Goal: Task Accomplishment & Management: Manage account settings

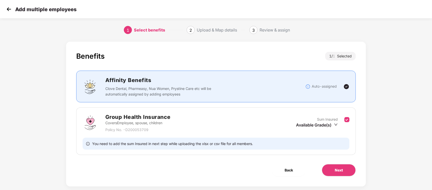
click at [6, 11] on img at bounding box center [9, 9] width 8 height 8
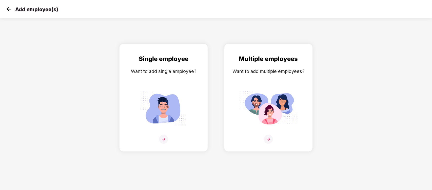
click at [10, 10] on img at bounding box center [9, 9] width 8 height 8
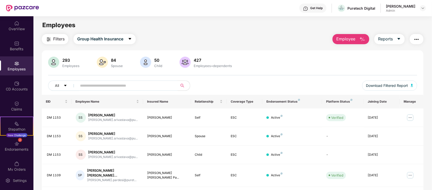
click at [369, 39] on div "Employee Reports" at bounding box center [376, 39] width 96 height 10
click at [362, 38] on img "button" at bounding box center [363, 39] width 6 height 6
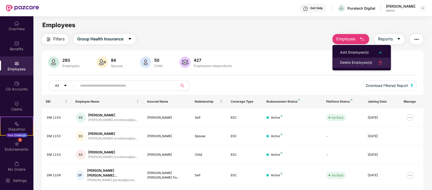
click at [368, 65] on div "Delete Employee(s)" at bounding box center [356, 63] width 32 height 6
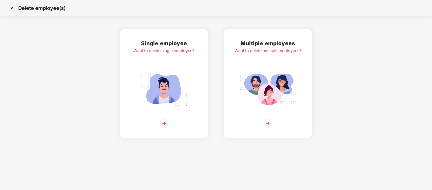
click at [263, 122] on div at bounding box center [268, 123] width 67 height 9
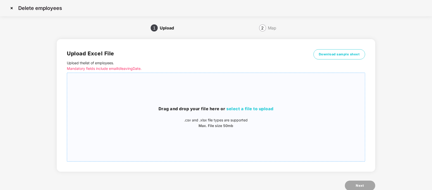
click at [258, 107] on span "select a file to upload" at bounding box center [250, 108] width 47 height 5
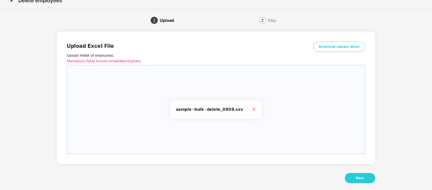
scroll to position [13, 0]
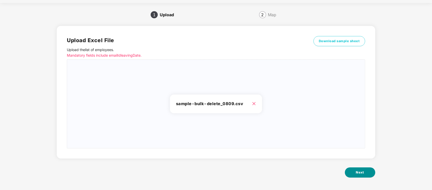
click at [360, 173] on span "Next" at bounding box center [360, 172] width 8 height 5
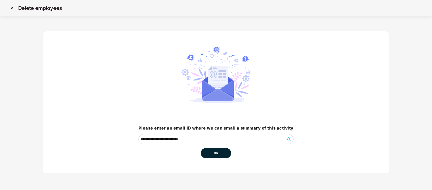
scroll to position [0, 0]
click at [203, 147] on div "Ok" at bounding box center [216, 151] width 30 height 14
click at [210, 152] on button "Ok" at bounding box center [216, 153] width 30 height 10
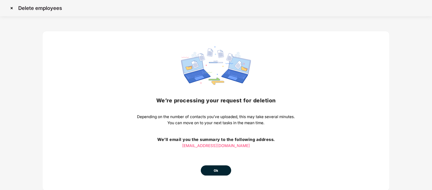
click at [224, 170] on button "Ok" at bounding box center [216, 170] width 30 height 10
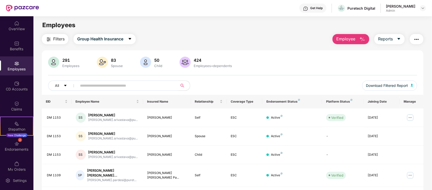
click at [364, 38] on img "button" at bounding box center [363, 39] width 6 height 6
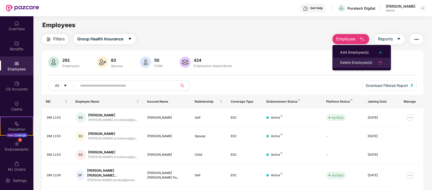
click at [361, 62] on div "Delete Employee(s)" at bounding box center [356, 63] width 32 height 6
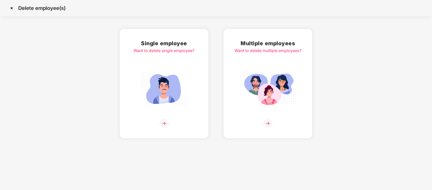
click at [270, 121] on img at bounding box center [268, 123] width 9 height 9
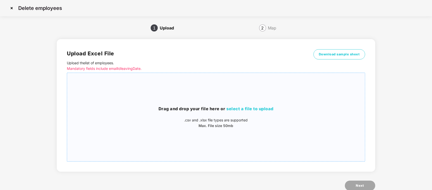
click at [255, 113] on div "Drag and drop your file here or select a file to upload .csv and .xlsx file typ…" at bounding box center [216, 116] width 298 height 23
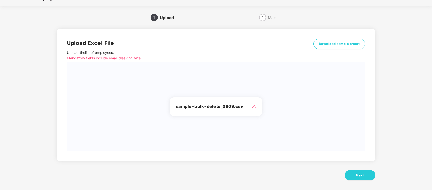
scroll to position [13, 0]
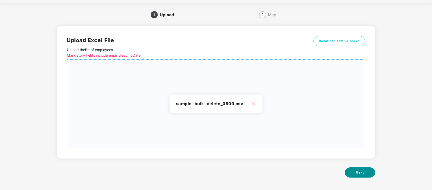
click at [363, 173] on span "Next" at bounding box center [360, 172] width 8 height 5
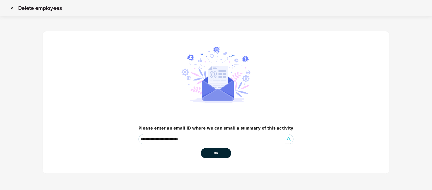
scroll to position [0, 0]
click at [221, 156] on button "Ok" at bounding box center [216, 153] width 30 height 10
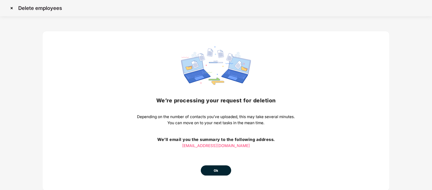
click at [228, 169] on button "Ok" at bounding box center [216, 170] width 30 height 10
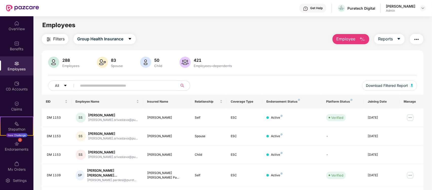
click at [360, 42] on img "button" at bounding box center [363, 39] width 6 height 6
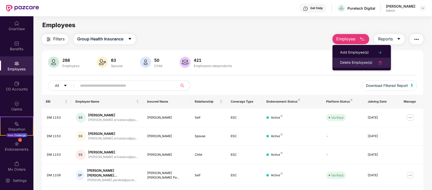
click at [358, 61] on div "Delete Employee(s)" at bounding box center [356, 63] width 32 height 6
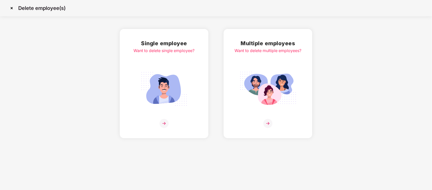
click at [250, 93] on img at bounding box center [268, 89] width 57 height 40
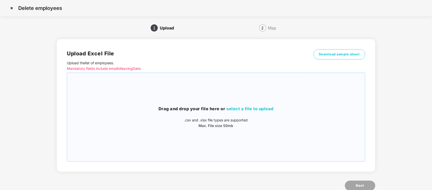
click at [256, 114] on div "Drag and drop your file here or select a file to upload .csv and .xlsx file typ…" at bounding box center [216, 116] width 298 height 23
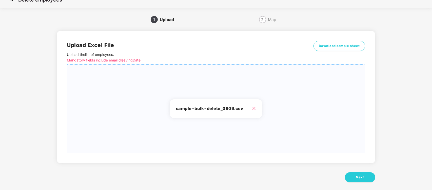
scroll to position [13, 0]
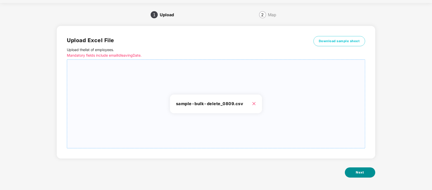
click at [368, 173] on button "Next" at bounding box center [360, 172] width 30 height 10
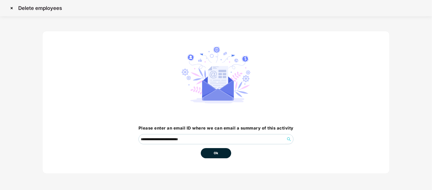
click at [216, 150] on span "Ok" at bounding box center [216, 152] width 5 height 5
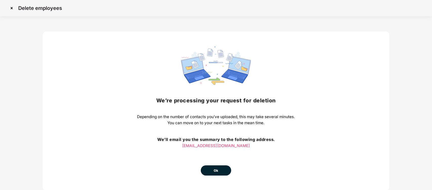
click at [216, 172] on span "Ok" at bounding box center [216, 170] width 5 height 5
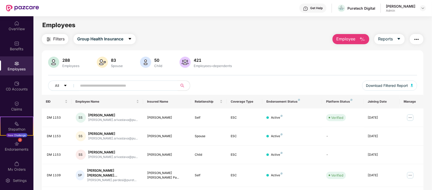
click at [354, 39] on span "Employee" at bounding box center [346, 39] width 19 height 6
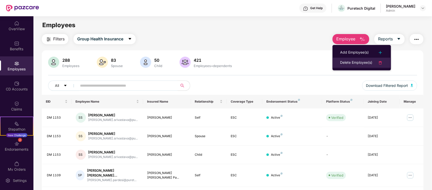
click at [351, 59] on li "Delete Employee(s)" at bounding box center [362, 63] width 59 height 10
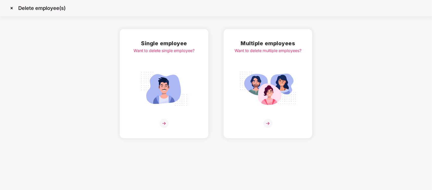
click at [183, 86] on img at bounding box center [164, 89] width 57 height 40
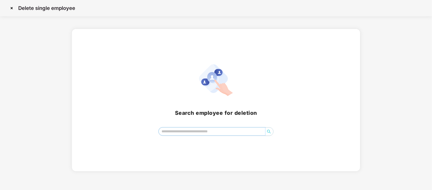
click at [209, 128] on input "search" at bounding box center [212, 131] width 106 height 8
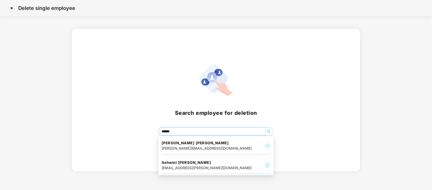
type input "*******"
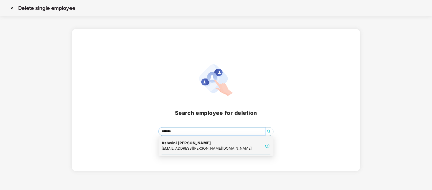
click at [265, 143] on img at bounding box center [268, 145] width 6 height 6
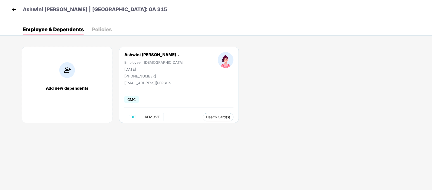
click at [159, 115] on span "REMOVE" at bounding box center [152, 117] width 15 height 4
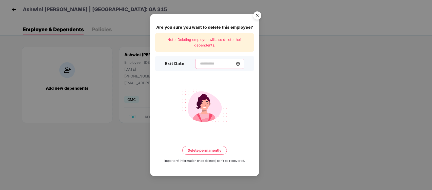
click at [212, 61] on input at bounding box center [218, 63] width 36 height 5
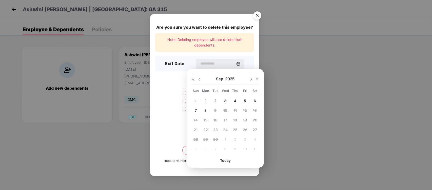
click at [199, 79] on img at bounding box center [199, 79] width 4 height 4
click at [200, 80] on img at bounding box center [199, 79] width 4 height 4
click at [248, 79] on div "Jul 2025" at bounding box center [225, 79] width 68 height 10
click at [252, 79] on img at bounding box center [251, 79] width 4 height 4
click at [350, 102] on div "Are you sure you want to delete this employee? Note: Deleting employee will als…" at bounding box center [216, 95] width 432 height 190
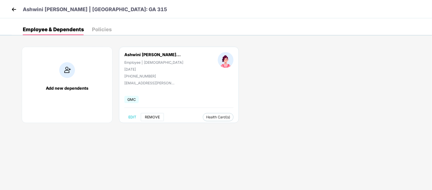
click at [150, 120] on button "REMOVE" at bounding box center [152, 117] width 23 height 8
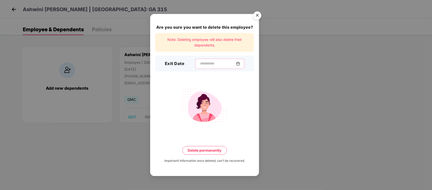
click at [235, 61] on input at bounding box center [218, 63] width 36 height 5
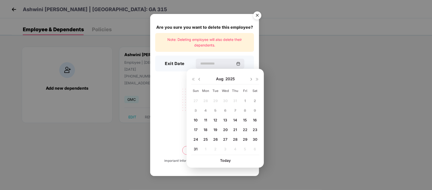
click at [198, 121] on span "10" at bounding box center [196, 120] width 4 height 4
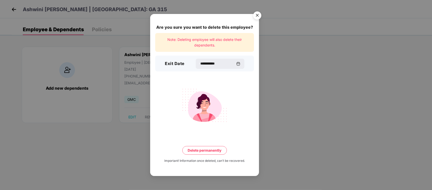
type input "**********"
click at [210, 148] on button "Delete permanently" at bounding box center [204, 150] width 45 height 9
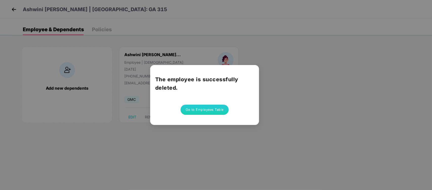
click at [213, 108] on button "Go to Employees Table" at bounding box center [205, 109] width 48 height 10
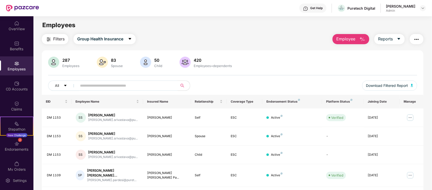
click at [356, 41] on button "Employee" at bounding box center [351, 39] width 37 height 10
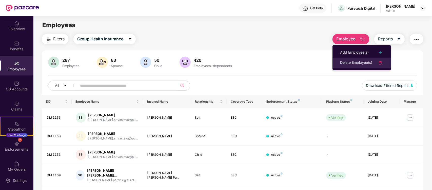
click at [347, 61] on div "Delete Employee(s)" at bounding box center [356, 63] width 32 height 6
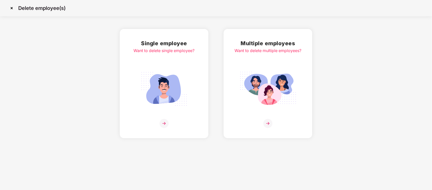
click at [168, 119] on img at bounding box center [164, 123] width 9 height 9
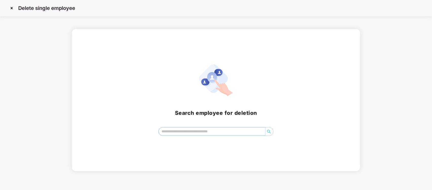
click at [179, 134] on input "search" at bounding box center [212, 131] width 106 height 8
click at [12, 10] on img at bounding box center [12, 8] width 8 height 8
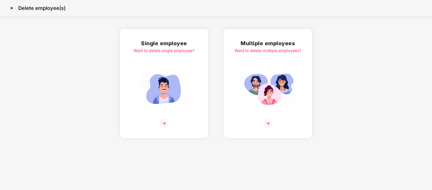
click at [266, 123] on img at bounding box center [268, 123] width 9 height 9
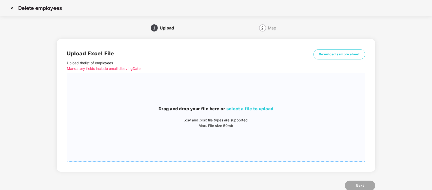
click at [245, 110] on span "select a file to upload" at bounding box center [250, 108] width 47 height 5
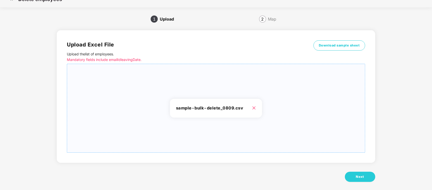
scroll to position [13, 0]
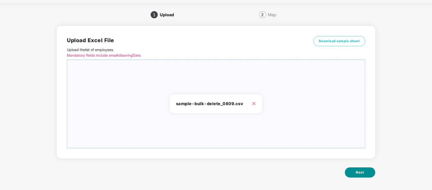
click at [360, 168] on button "Next" at bounding box center [360, 172] width 30 height 10
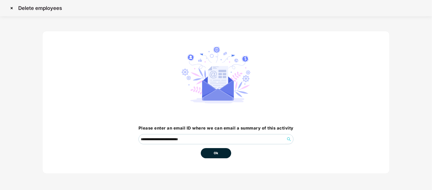
scroll to position [0, 0]
click at [224, 150] on button "Ok" at bounding box center [216, 153] width 30 height 10
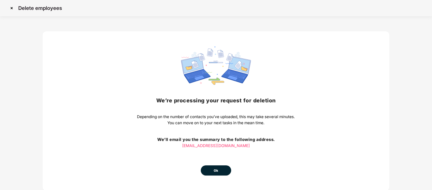
click at [207, 173] on button "Ok" at bounding box center [216, 170] width 30 height 10
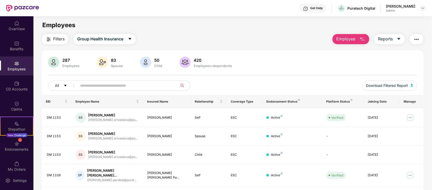
click at [364, 34] on button "Employee" at bounding box center [351, 39] width 37 height 10
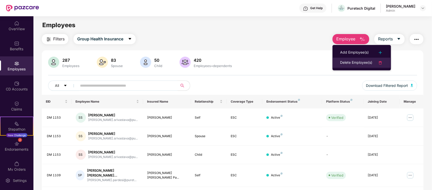
click at [361, 63] on div "Delete Employee(s)" at bounding box center [356, 63] width 32 height 6
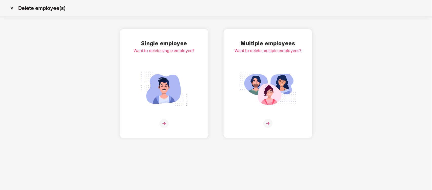
click at [271, 120] on img at bounding box center [268, 123] width 9 height 9
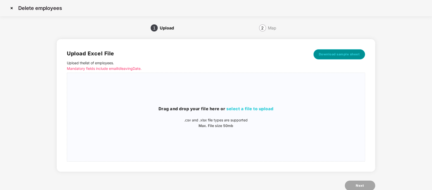
click at [339, 54] on span "Download sample sheet" at bounding box center [339, 54] width 41 height 5
click at [264, 106] on h3 "Drag and drop your file here or select a file to upload" at bounding box center [216, 108] width 298 height 7
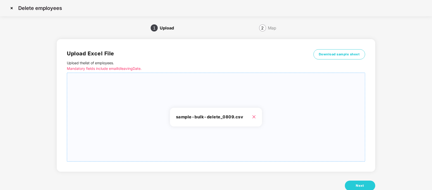
scroll to position [13, 0]
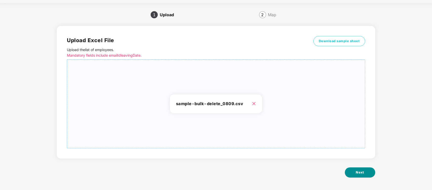
click at [360, 176] on button "Next" at bounding box center [360, 172] width 30 height 10
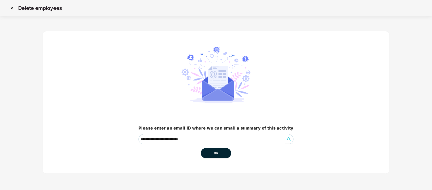
scroll to position [0, 0]
click at [217, 157] on button "Ok" at bounding box center [216, 153] width 30 height 10
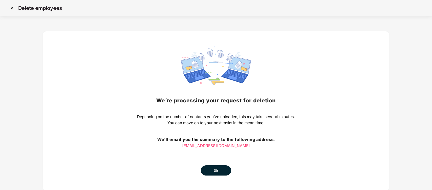
click at [216, 170] on span "Ok" at bounding box center [216, 170] width 5 height 5
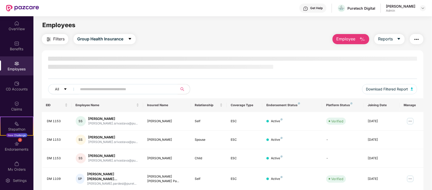
click at [340, 39] on span "Employee" at bounding box center [346, 39] width 19 height 6
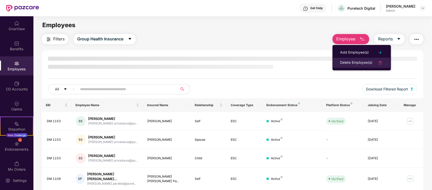
click at [351, 61] on div "Delete Employee(s)" at bounding box center [356, 63] width 32 height 6
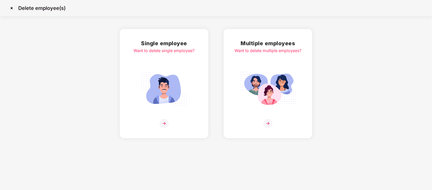
click at [164, 100] on img at bounding box center [164, 89] width 57 height 40
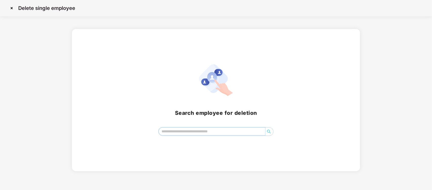
click at [232, 134] on input "search" at bounding box center [212, 131] width 106 height 8
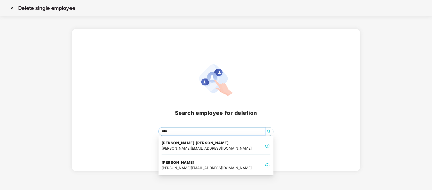
type input "*****"
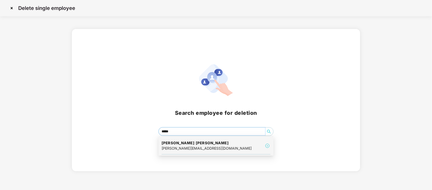
click at [247, 146] on div "[PERSON_NAME] [PERSON_NAME] [PERSON_NAME][EMAIL_ADDRESS][DOMAIN_NAME]" at bounding box center [216, 145] width 109 height 17
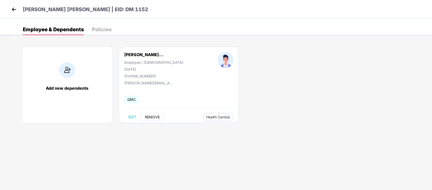
click at [152, 119] on span "REMOVE" at bounding box center [152, 117] width 15 height 4
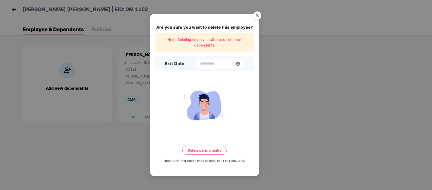
click at [240, 62] on img at bounding box center [238, 64] width 4 height 4
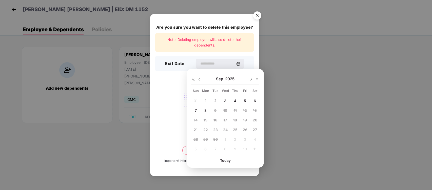
click at [197, 79] on img at bounding box center [199, 79] width 4 height 4
click at [199, 118] on div "10" at bounding box center [195, 120] width 9 height 8
click at [197, 121] on span "10" at bounding box center [196, 120] width 4 height 4
type input "**********"
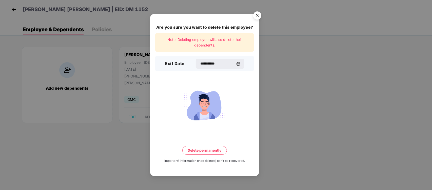
click at [207, 149] on button "Delete permanently" at bounding box center [204, 150] width 45 height 9
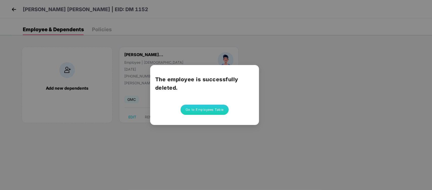
click at [211, 112] on button "Go to Employees Table" at bounding box center [205, 109] width 48 height 10
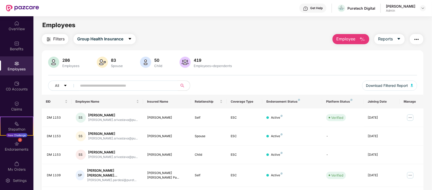
click at [342, 42] on button "Employee" at bounding box center [351, 39] width 37 height 10
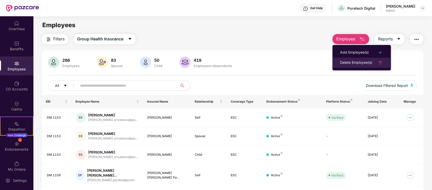
click at [346, 63] on div "Delete Employee(s)" at bounding box center [356, 63] width 32 height 6
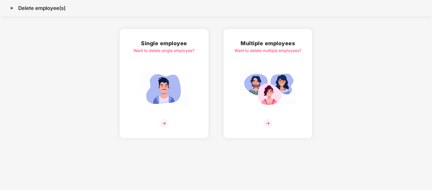
click at [164, 116] on div "Single employee Want to delete single employee?" at bounding box center [164, 83] width 61 height 89
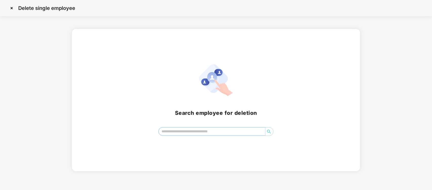
click at [178, 134] on input "search" at bounding box center [212, 131] width 106 height 8
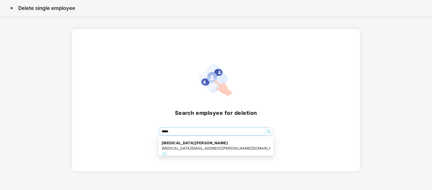
type input "******"
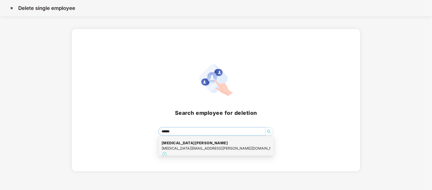
click at [206, 146] on div "[MEDICAL_DATA][EMAIL_ADDRESS][PERSON_NAME][DOMAIN_NAME]" at bounding box center [216, 148] width 109 height 6
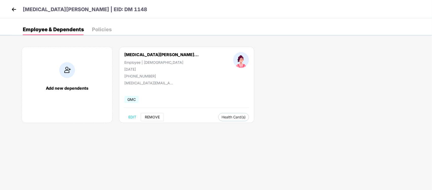
click at [149, 117] on span "REMOVE" at bounding box center [152, 117] width 15 height 4
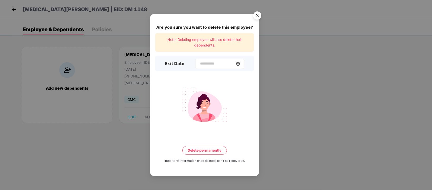
click at [233, 60] on div at bounding box center [219, 64] width 49 height 10
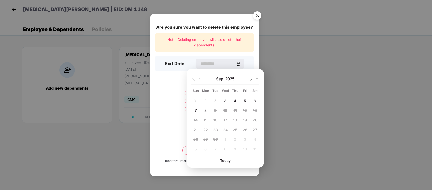
click at [201, 80] on img at bounding box center [199, 79] width 4 height 4
click at [198, 119] on div "10" at bounding box center [196, 120] width 8 height 8
type input "**********"
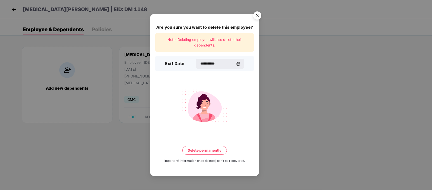
click at [203, 150] on button "Delete permanently" at bounding box center [204, 150] width 45 height 9
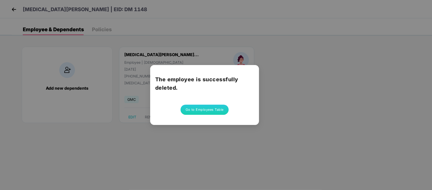
click at [293, 65] on div "The employee is successfully deleted. Go to Employees Table" at bounding box center [216, 95] width 432 height 190
click at [200, 109] on button "Go to Employees Table" at bounding box center [205, 109] width 48 height 10
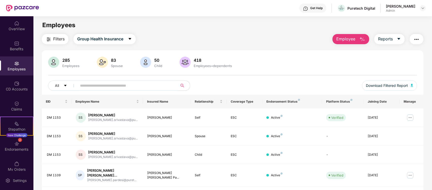
click at [350, 41] on span "Employee" at bounding box center [346, 39] width 19 height 6
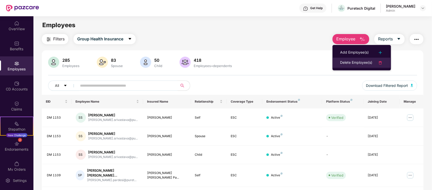
click at [350, 65] on div "Delete Employee(s)" at bounding box center [356, 63] width 32 height 6
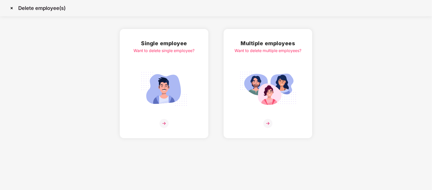
click at [160, 123] on img at bounding box center [164, 123] width 9 height 9
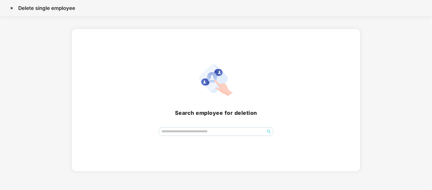
click at [215, 123] on div "Search employee for deletion" at bounding box center [216, 99] width 276 height 71
click at [233, 134] on input "search" at bounding box center [212, 131] width 106 height 8
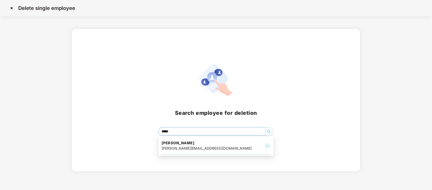
type input "******"
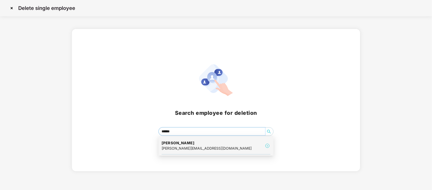
click at [242, 151] on div "[PERSON_NAME] [PERSON_NAME][EMAIL_ADDRESS][DOMAIN_NAME]" at bounding box center [216, 145] width 109 height 17
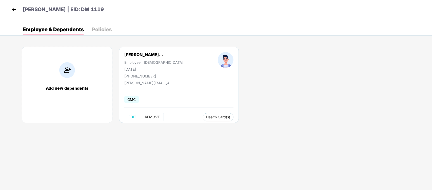
click at [153, 118] on span "REMOVE" at bounding box center [152, 117] width 15 height 4
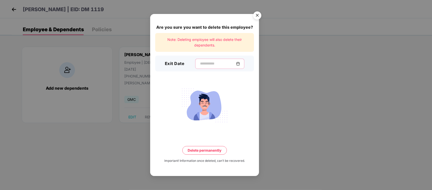
click at [236, 66] on input at bounding box center [218, 63] width 36 height 5
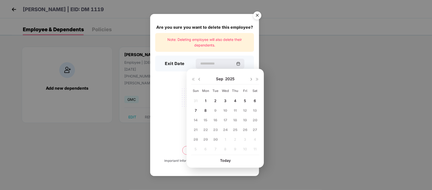
click at [196, 77] on div at bounding box center [196, 79] width 10 height 5
click at [199, 80] on img at bounding box center [199, 79] width 4 height 4
click at [194, 118] on span "10" at bounding box center [196, 120] width 4 height 4
type input "**********"
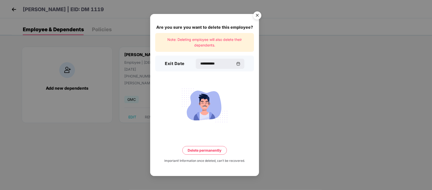
click at [210, 148] on button "Delete permanently" at bounding box center [204, 150] width 45 height 9
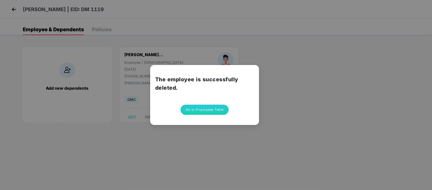
click at [214, 109] on button "Go to Employees Table" at bounding box center [205, 109] width 48 height 10
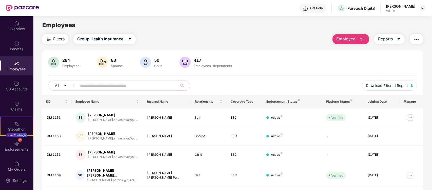
click at [341, 43] on button "Employee" at bounding box center [351, 39] width 37 height 10
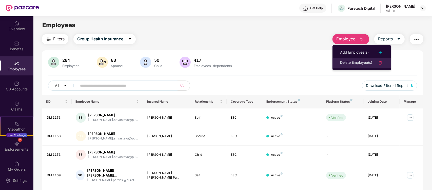
click at [347, 62] on div "Delete Employee(s)" at bounding box center [356, 63] width 32 height 6
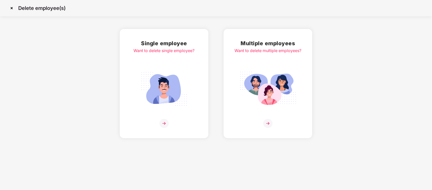
click at [162, 124] on img at bounding box center [164, 123] width 9 height 9
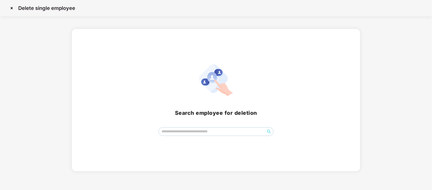
click at [184, 136] on div "Search employee for deletion" at bounding box center [216, 100] width 288 height 142
click at [184, 131] on input "search" at bounding box center [212, 131] width 106 height 8
type input "*******"
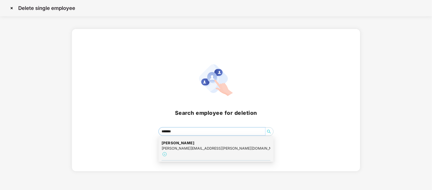
click at [199, 146] on div "[PERSON_NAME][EMAIL_ADDRESS][PERSON_NAME][DOMAIN_NAME]" at bounding box center [216, 148] width 109 height 6
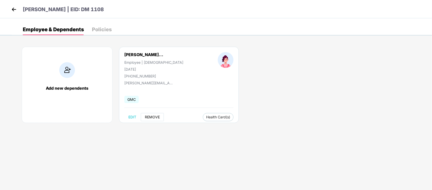
click at [150, 116] on span "REMOVE" at bounding box center [152, 117] width 15 height 4
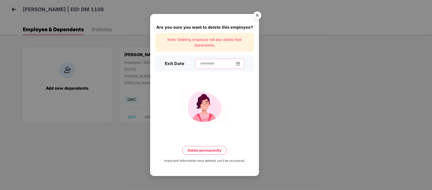
click at [226, 65] on input at bounding box center [218, 63] width 36 height 5
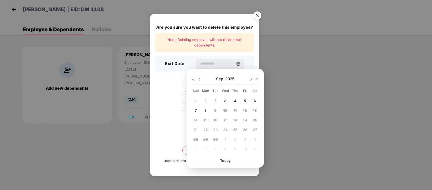
click at [200, 77] on img at bounding box center [199, 79] width 4 height 4
click at [196, 120] on span "10" at bounding box center [196, 120] width 4 height 4
type input "**********"
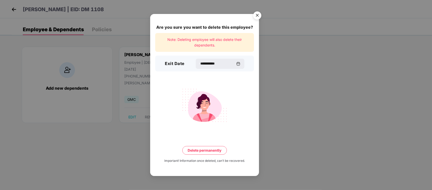
click at [208, 151] on button "Delete permanently" at bounding box center [204, 150] width 45 height 9
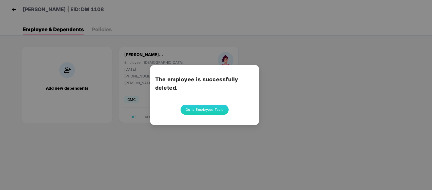
click at [211, 112] on button "Go to Employees Table" at bounding box center [205, 109] width 48 height 10
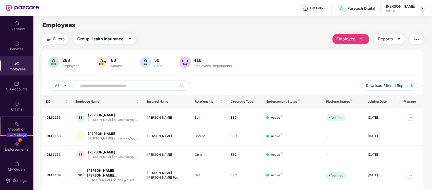
click at [349, 37] on span "Employee" at bounding box center [346, 39] width 19 height 6
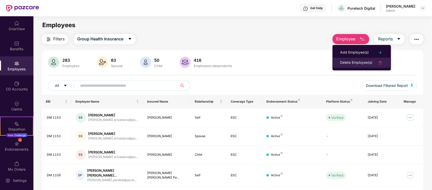
click at [357, 60] on div "Delete Employee(s)" at bounding box center [356, 63] width 32 height 6
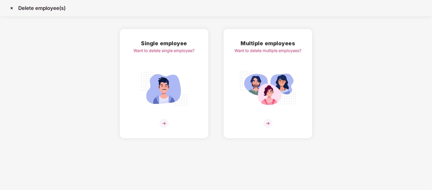
click at [159, 121] on div at bounding box center [164, 123] width 61 height 9
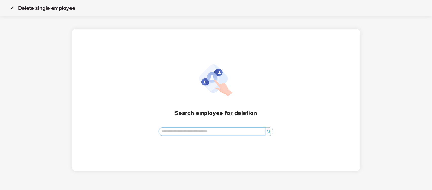
click at [177, 131] on input "search" at bounding box center [212, 131] width 106 height 8
type input "*"
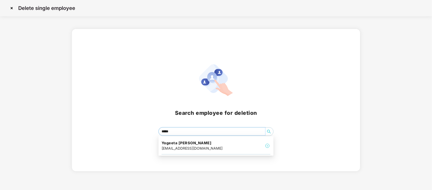
type input "******"
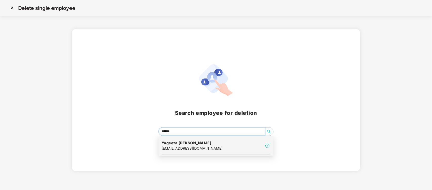
click at [236, 150] on div "[PERSON_NAME] pathai [EMAIL_ADDRESS][DOMAIN_NAME]" at bounding box center [216, 145] width 109 height 17
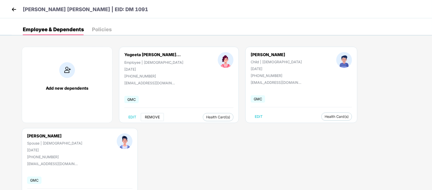
click at [157, 117] on span "REMOVE" at bounding box center [152, 117] width 15 height 4
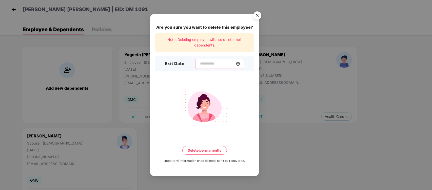
click at [202, 65] on input at bounding box center [218, 63] width 36 height 5
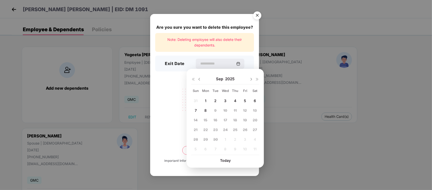
click at [198, 78] on img at bounding box center [199, 79] width 4 height 4
click at [195, 119] on span "10" at bounding box center [196, 120] width 4 height 4
type input "**********"
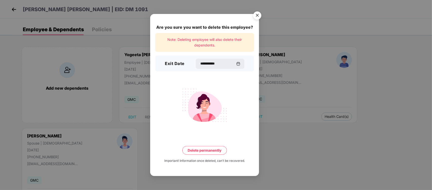
click at [217, 153] on button "Delete permanently" at bounding box center [204, 150] width 45 height 9
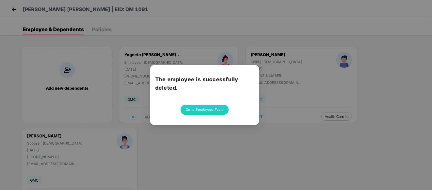
click at [219, 109] on button "Go to Employees Table" at bounding box center [205, 109] width 48 height 10
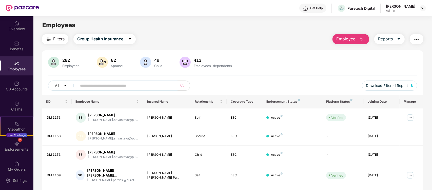
click at [350, 35] on button "Employee" at bounding box center [351, 39] width 37 height 10
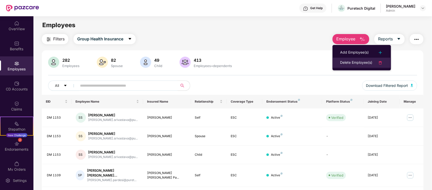
click at [355, 61] on div "Delete Employee(s)" at bounding box center [356, 63] width 32 height 6
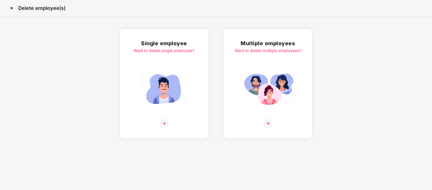
click at [162, 125] on img at bounding box center [164, 123] width 9 height 9
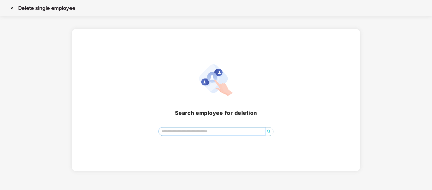
click at [200, 132] on input "search" at bounding box center [212, 131] width 106 height 8
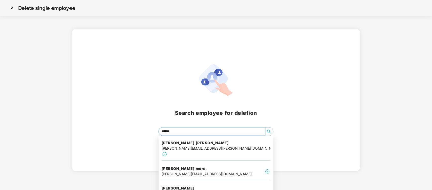
type input "*******"
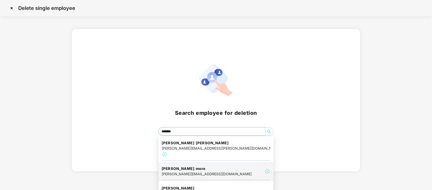
click at [238, 166] on div "[PERSON_NAME] more [PERSON_NAME][EMAIL_ADDRESS][DOMAIN_NAME]" at bounding box center [216, 171] width 109 height 17
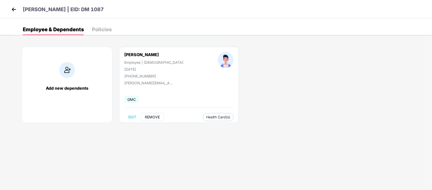
click at [150, 115] on span "REMOVE" at bounding box center [152, 117] width 15 height 4
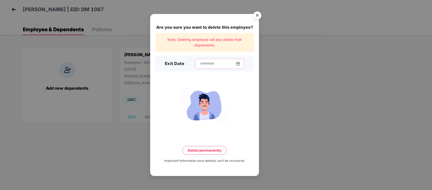
click at [236, 63] on input at bounding box center [218, 63] width 36 height 5
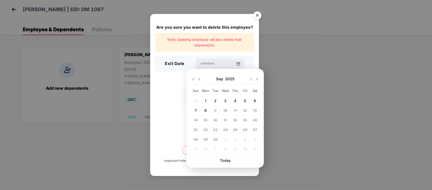
click at [198, 78] on img at bounding box center [199, 79] width 4 height 4
click at [199, 121] on div "10" at bounding box center [196, 120] width 8 height 8
type input "**********"
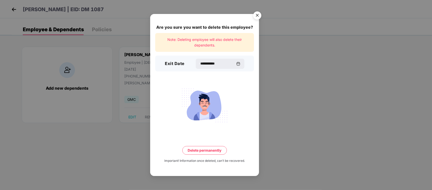
click at [207, 148] on button "Delete permanently" at bounding box center [204, 150] width 45 height 9
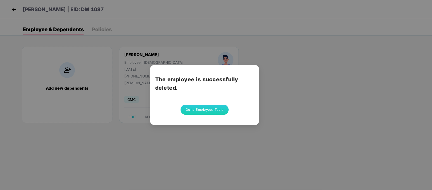
click at [217, 113] on button "Go to Employees Table" at bounding box center [205, 109] width 48 height 10
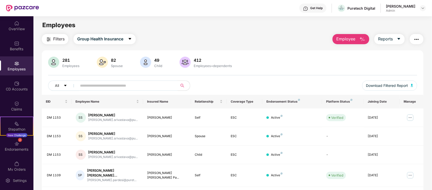
click at [357, 47] on div "Filters Group Health Insurance Employee Reports 281 Employees 82 Spouse 49 Chil…" at bounding box center [233, 186] width 382 height 304
click at [358, 41] on button "Employee" at bounding box center [351, 39] width 37 height 10
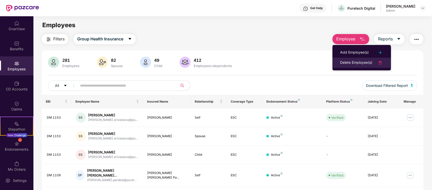
click at [358, 61] on div "Delete Employee(s)" at bounding box center [356, 63] width 32 height 6
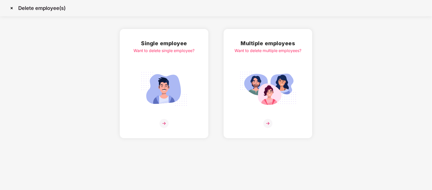
click at [169, 123] on div at bounding box center [164, 123] width 61 height 9
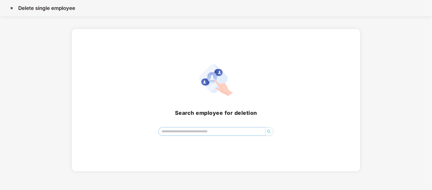
click at [189, 131] on input "search" at bounding box center [212, 131] width 106 height 8
click at [195, 130] on input "search" at bounding box center [212, 131] width 106 height 8
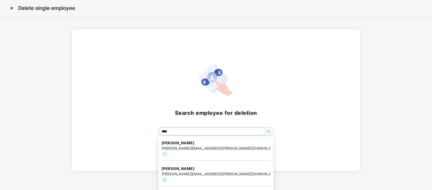
type input "*****"
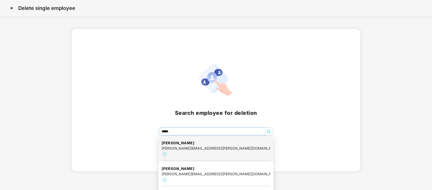
click at [211, 146] on div "[PERSON_NAME] [PERSON_NAME][EMAIL_ADDRESS][PERSON_NAME][DOMAIN_NAME]" at bounding box center [216, 148] width 109 height 23
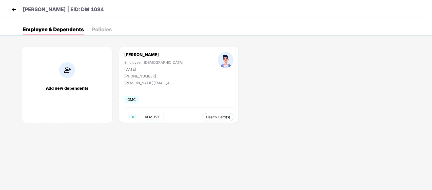
click at [153, 117] on span "REMOVE" at bounding box center [152, 117] width 15 height 4
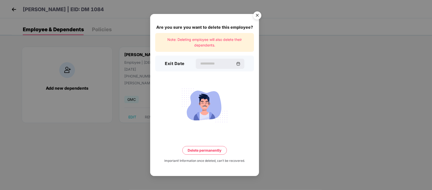
click at [237, 58] on div "Exit Date" at bounding box center [204, 63] width 99 height 16
click at [233, 63] on input at bounding box center [218, 63] width 36 height 5
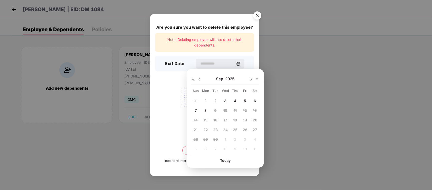
click at [201, 78] on div at bounding box center [196, 79] width 10 height 5
click at [197, 79] on img at bounding box center [199, 79] width 4 height 4
click at [193, 117] on div "10" at bounding box center [196, 120] width 8 height 8
type input "**********"
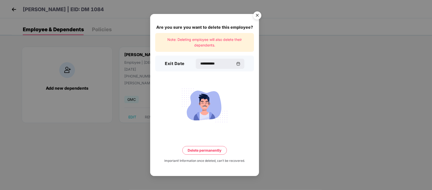
click at [205, 150] on button "Delete permanently" at bounding box center [204, 150] width 45 height 9
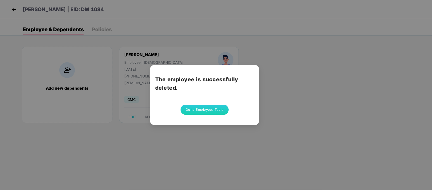
click at [211, 109] on button "Go to Employees Table" at bounding box center [205, 109] width 48 height 10
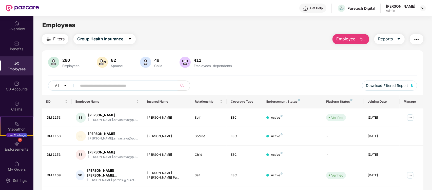
click at [344, 41] on span "Employee" at bounding box center [346, 39] width 19 height 6
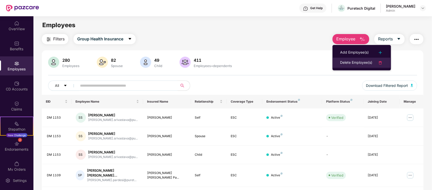
click at [351, 61] on div "Delete Employee(s)" at bounding box center [356, 63] width 32 height 6
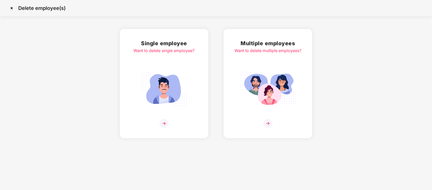
click at [163, 124] on img at bounding box center [164, 123] width 9 height 9
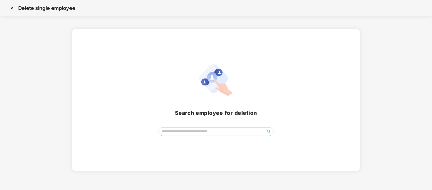
click at [192, 127] on span at bounding box center [216, 131] width 115 height 9
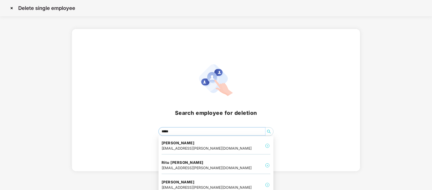
type input "******"
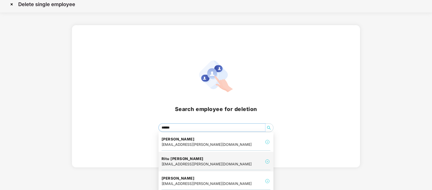
scroll to position [5, 0]
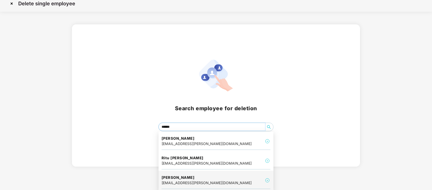
click at [228, 177] on div "[PERSON_NAME] [PERSON_NAME][EMAIL_ADDRESS][DOMAIN_NAME]" at bounding box center [216, 180] width 109 height 17
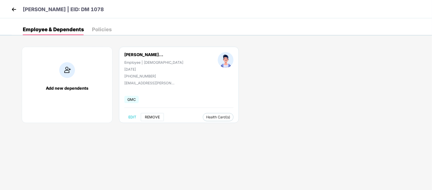
click at [160, 115] on span "REMOVE" at bounding box center [152, 117] width 15 height 4
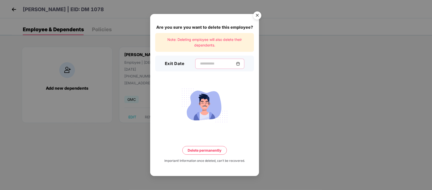
click at [213, 65] on input at bounding box center [218, 63] width 36 height 5
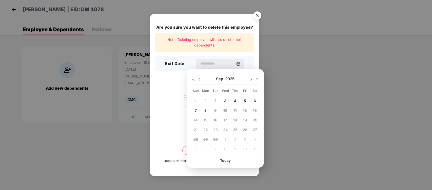
click at [199, 79] on img at bounding box center [199, 79] width 4 height 4
click at [196, 120] on span "10" at bounding box center [196, 120] width 4 height 4
type input "**********"
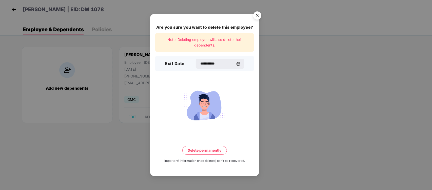
click at [208, 150] on button "Delete permanently" at bounding box center [204, 150] width 45 height 9
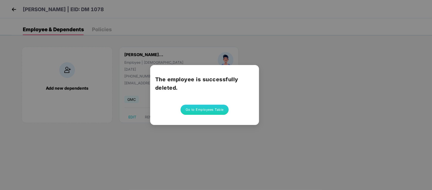
click at [207, 110] on button "Go to Employees Table" at bounding box center [205, 109] width 48 height 10
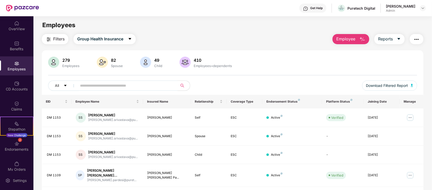
click at [353, 40] on span "Employee" at bounding box center [346, 39] width 19 height 6
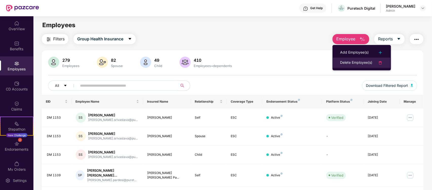
click at [355, 60] on div "Delete Employee(s)" at bounding box center [356, 63] width 32 height 6
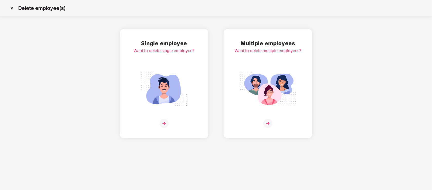
click at [158, 120] on div at bounding box center [164, 123] width 61 height 9
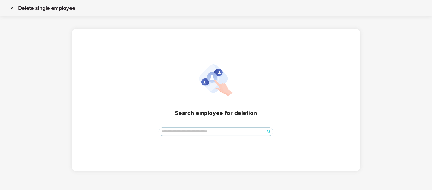
click at [184, 136] on span at bounding box center [216, 131] width 115 height 9
click at [184, 135] on span at bounding box center [216, 131] width 115 height 9
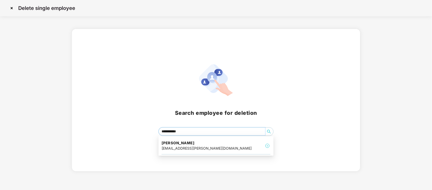
type input "**********"
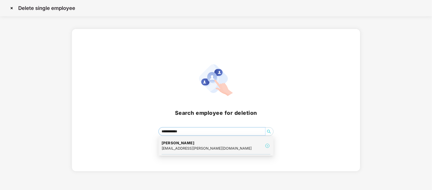
click at [222, 140] on div "[PERSON_NAME] [EMAIL_ADDRESS][PERSON_NAME][DOMAIN_NAME]" at bounding box center [216, 145] width 109 height 17
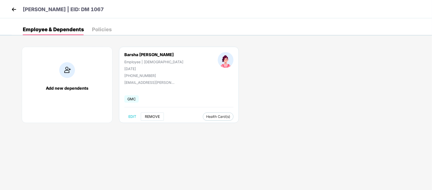
click at [161, 117] on button "REMOVE" at bounding box center [152, 116] width 23 height 8
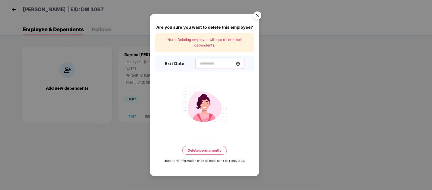
click at [220, 62] on input at bounding box center [218, 63] width 36 height 5
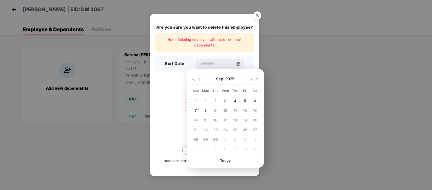
click at [200, 79] on img at bounding box center [199, 79] width 4 height 4
click at [200, 118] on div "10" at bounding box center [195, 120] width 9 height 8
click at [194, 120] on span "10" at bounding box center [196, 120] width 4 height 4
type input "**********"
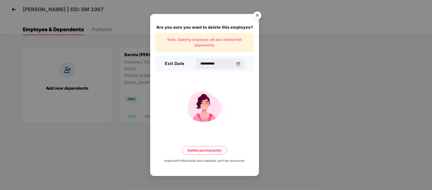
click at [217, 150] on button "Delete permanently" at bounding box center [204, 150] width 45 height 9
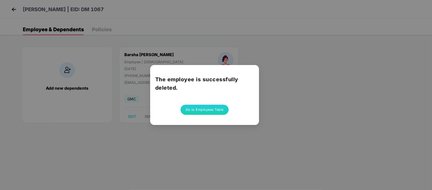
click at [214, 111] on button "Go to Employees Table" at bounding box center [205, 109] width 48 height 10
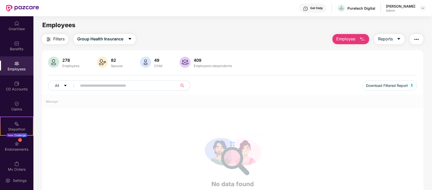
click at [344, 39] on span "Employee" at bounding box center [346, 39] width 19 height 6
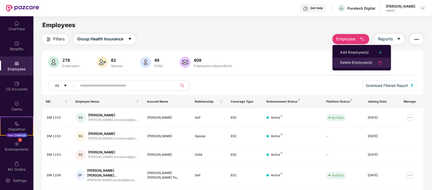
click at [345, 61] on div "Delete Employee(s)" at bounding box center [356, 63] width 32 height 6
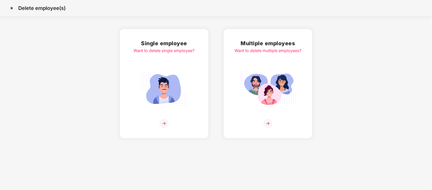
click at [171, 121] on div at bounding box center [164, 123] width 61 height 9
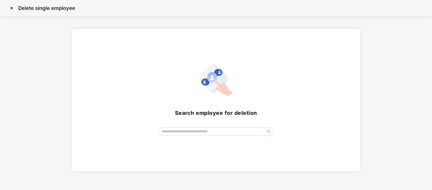
click at [190, 125] on div "Search employee for deletion" at bounding box center [216, 99] width 276 height 71
click at [195, 132] on input "search" at bounding box center [212, 131] width 106 height 8
type input "*"
click at [211, 130] on input "search" at bounding box center [212, 131] width 106 height 8
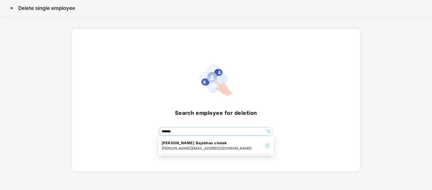
type input "********"
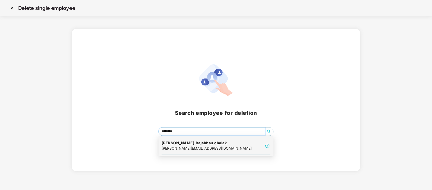
click at [227, 146] on div "[PERSON_NAME] chalak [EMAIL_ADDRESS][DOMAIN_NAME]" at bounding box center [216, 145] width 109 height 17
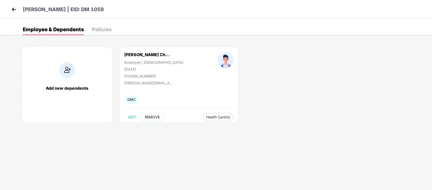
click at [150, 114] on button "REMOVE" at bounding box center [152, 117] width 23 height 8
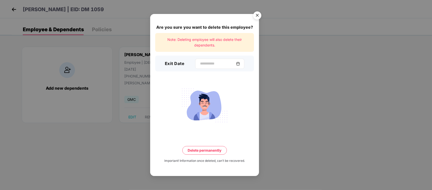
click at [221, 68] on div at bounding box center [219, 64] width 49 height 10
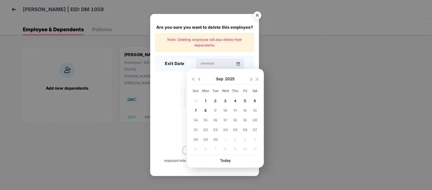
click at [200, 77] on div at bounding box center [196, 79] width 10 height 5
click at [200, 82] on div "[DATE]" at bounding box center [225, 79] width 68 height 10
click at [199, 81] on div "[DATE]" at bounding box center [225, 79] width 68 height 10
click at [199, 78] on img at bounding box center [199, 79] width 4 height 4
click at [195, 119] on span "10" at bounding box center [196, 120] width 4 height 4
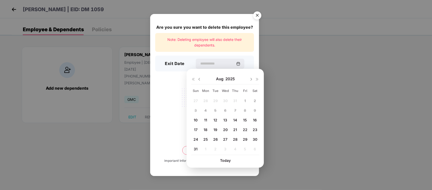
type input "**********"
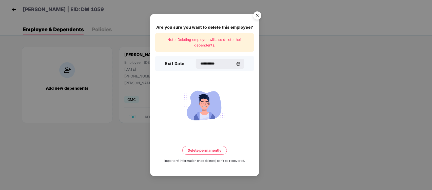
click at [211, 146] on button "Delete permanently" at bounding box center [204, 150] width 45 height 9
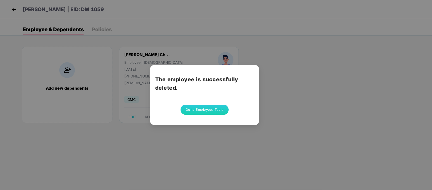
click at [192, 112] on button "Go to Employees Table" at bounding box center [205, 109] width 48 height 10
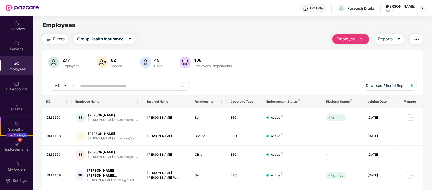
click at [352, 36] on span "Employee" at bounding box center [346, 39] width 19 height 6
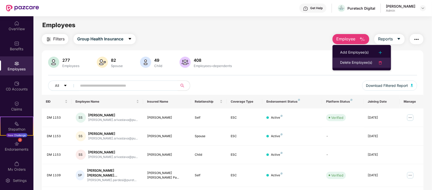
click at [364, 58] on li "Delete Employee(s)" at bounding box center [362, 63] width 59 height 10
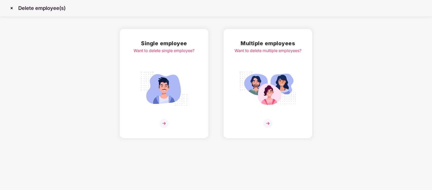
click at [163, 122] on img at bounding box center [164, 123] width 9 height 9
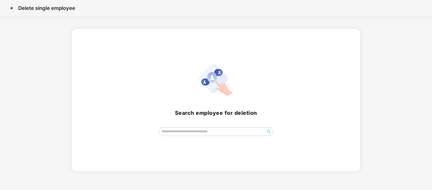
click at [198, 126] on div "Search employee for deletion" at bounding box center [216, 99] width 276 height 71
click at [199, 129] on input "search" at bounding box center [212, 131] width 106 height 8
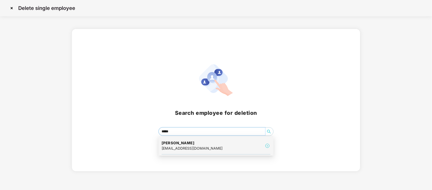
type input "*****"
click at [211, 155] on div "Search employee for deletion *****" at bounding box center [216, 100] width 288 height 142
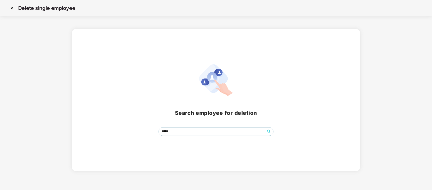
click at [218, 149] on div "Search employee for deletion *****" at bounding box center [216, 100] width 288 height 142
click at [204, 134] on input "*****" at bounding box center [212, 131] width 106 height 8
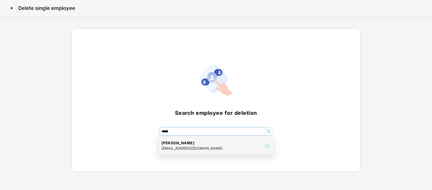
click at [213, 146] on div "[PERSON_NAME] [PERSON_NAME][EMAIL_ADDRESS][PERSON_NAME][DOMAIN_NAME]" at bounding box center [216, 145] width 109 height 17
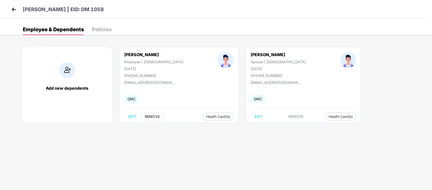
click at [150, 114] on button "REMOVE" at bounding box center [152, 116] width 23 height 8
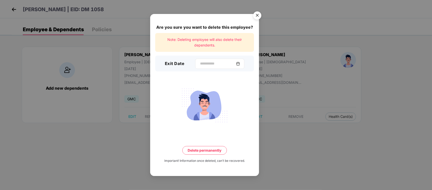
click at [217, 59] on div at bounding box center [219, 64] width 49 height 10
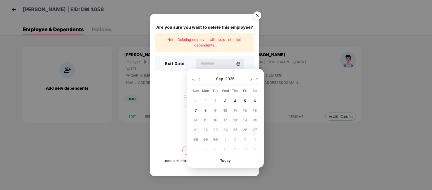
click at [199, 79] on img at bounding box center [199, 79] width 4 height 4
click at [197, 118] on span "10" at bounding box center [196, 120] width 4 height 4
type input "**********"
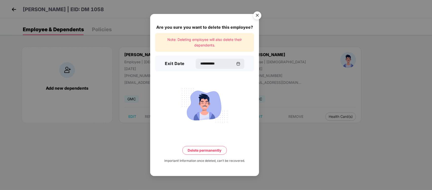
click at [205, 146] on button "Delete permanently" at bounding box center [204, 150] width 45 height 9
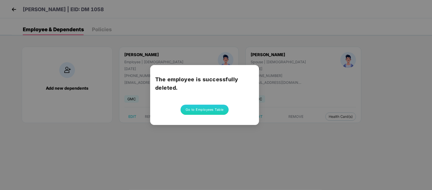
click at [222, 106] on button "Go to Employees Table" at bounding box center [205, 109] width 48 height 10
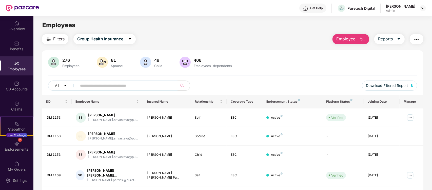
click at [338, 45] on div "Filters Group Health Insurance Employee Reports 276 Employees 81 Spouse 49 Chil…" at bounding box center [233, 186] width 382 height 304
click at [338, 38] on span "Employee" at bounding box center [346, 39] width 19 height 6
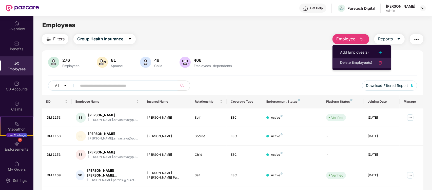
click at [358, 63] on div "Delete Employee(s)" at bounding box center [356, 63] width 32 height 6
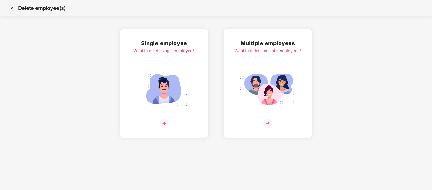
click at [171, 96] on img at bounding box center [164, 89] width 57 height 40
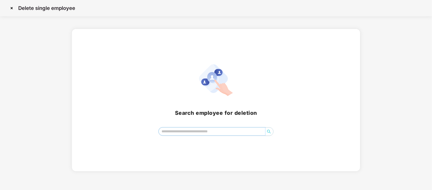
click at [187, 132] on input "search" at bounding box center [212, 131] width 106 height 8
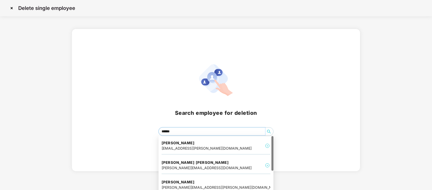
type input "*******"
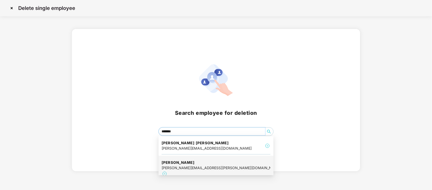
click at [255, 165] on div "[PERSON_NAME] [PERSON_NAME][EMAIL_ADDRESS][PERSON_NAME][DOMAIN_NAME]" at bounding box center [216, 168] width 109 height 23
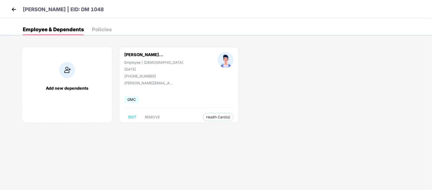
click at [133, 112] on div "[PERSON_NAME]... Employee | [DEMOGRAPHIC_DATA] [DATE] [PHONE_NUMBER] [PERSON_NA…" at bounding box center [179, 85] width 120 height 76
click at [133, 114] on button "EDIT" at bounding box center [132, 117] width 16 height 8
select select "****"
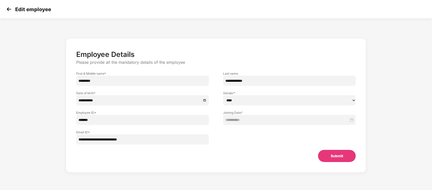
click at [11, 6] on img at bounding box center [9, 9] width 8 height 8
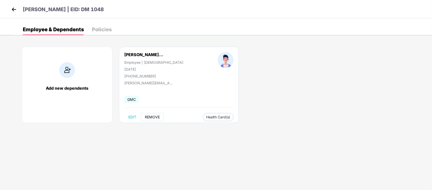
click at [151, 116] on span "REMOVE" at bounding box center [152, 117] width 15 height 4
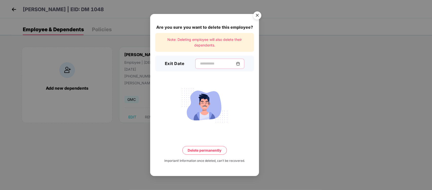
click at [217, 61] on input at bounding box center [218, 63] width 36 height 5
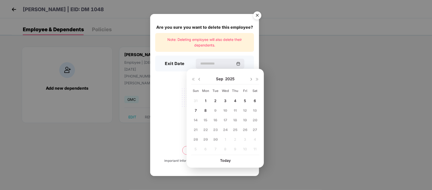
click at [200, 75] on div "[DATE]" at bounding box center [225, 79] width 68 height 10
click at [200, 78] on img at bounding box center [199, 79] width 4 height 4
click at [198, 120] on div "10" at bounding box center [196, 120] width 8 height 8
type input "**********"
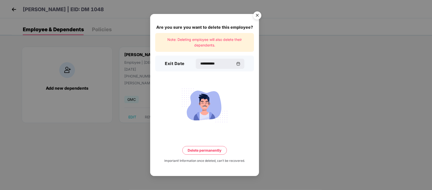
click at [209, 150] on button "Delete permanently" at bounding box center [204, 150] width 45 height 9
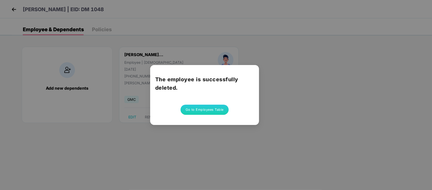
click at [216, 109] on button "Go to Employees Table" at bounding box center [205, 109] width 48 height 10
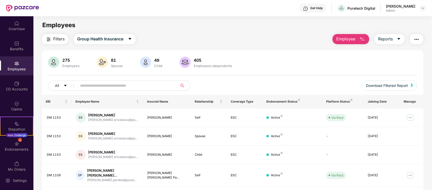
click at [345, 41] on span "Employee" at bounding box center [346, 39] width 19 height 6
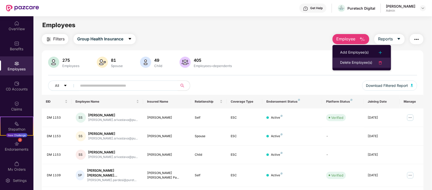
click at [347, 61] on div "Delete Employee(s)" at bounding box center [356, 63] width 32 height 6
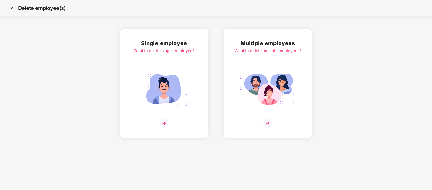
click at [160, 117] on div "Single employee Want to delete single employee?" at bounding box center [164, 83] width 61 height 89
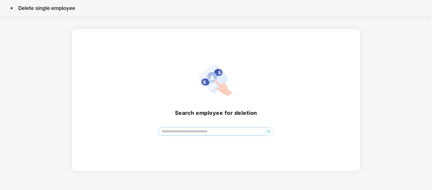
click at [176, 131] on input "search" at bounding box center [212, 131] width 106 height 8
click at [246, 129] on input "search" at bounding box center [212, 131] width 106 height 8
type input "****"
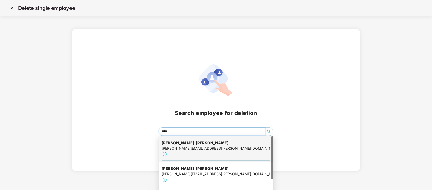
click at [231, 148] on div "[PERSON_NAME] [PERSON_NAME] pingale [EMAIL_ADDRESS][PERSON_NAME][DOMAIN_NAME]" at bounding box center [216, 148] width 109 height 23
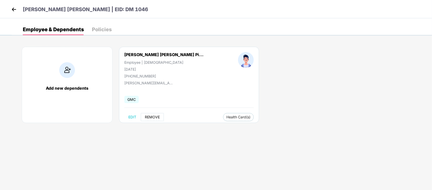
click at [146, 115] on span "REMOVE" at bounding box center [152, 117] width 15 height 4
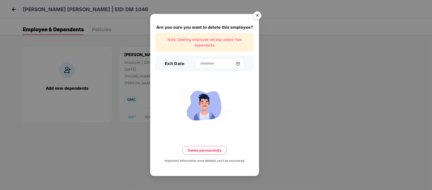
click at [220, 67] on div at bounding box center [219, 64] width 49 height 10
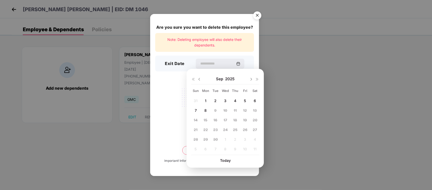
click at [200, 79] on img at bounding box center [199, 79] width 4 height 4
click at [195, 118] on span "10" at bounding box center [196, 120] width 4 height 4
type input "**********"
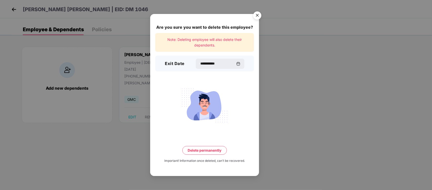
click at [209, 151] on button "Delete permanently" at bounding box center [204, 150] width 45 height 9
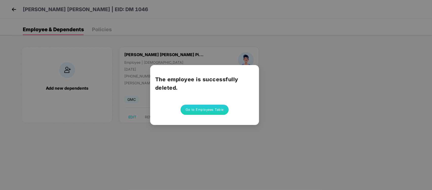
click at [188, 110] on button "Go to Employees Table" at bounding box center [205, 109] width 48 height 10
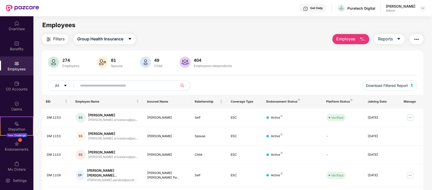
click at [357, 37] on button "Employee" at bounding box center [351, 39] width 37 height 10
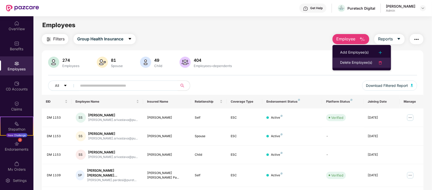
click at [354, 60] on div "Delete Employee(s)" at bounding box center [356, 63] width 32 height 6
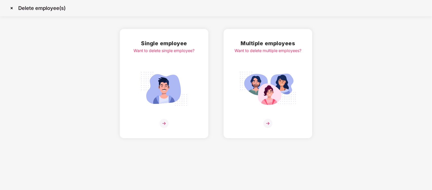
click at [156, 100] on img at bounding box center [164, 89] width 57 height 40
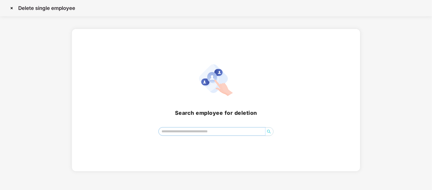
click at [165, 134] on input "search" at bounding box center [212, 131] width 106 height 8
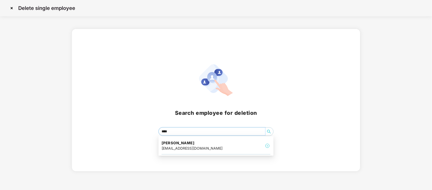
type input "*****"
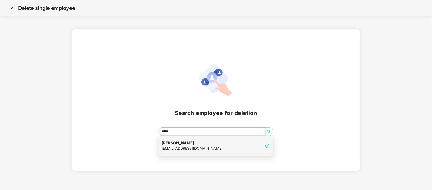
drag, startPoint x: 219, startPoint y: 141, endPoint x: 222, endPoint y: 138, distance: 4.0
click at [220, 139] on div "[PERSON_NAME] [PERSON_NAME][EMAIL_ADDRESS][PERSON_NAME][DOMAIN_NAME]" at bounding box center [216, 145] width 109 height 17
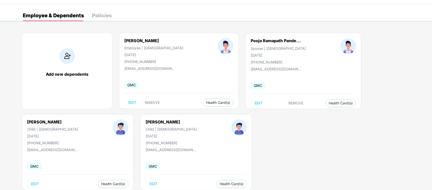
scroll to position [27, 0]
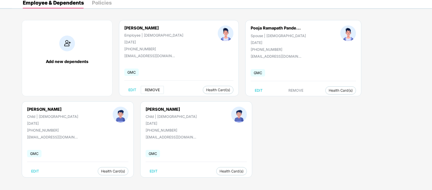
click at [153, 88] on span "REMOVE" at bounding box center [152, 90] width 15 height 4
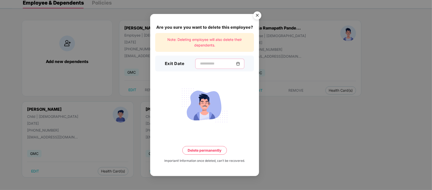
click at [200, 66] on input at bounding box center [218, 63] width 36 height 5
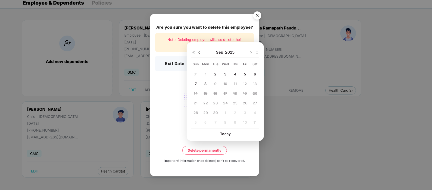
click at [198, 54] on img at bounding box center [199, 52] width 4 height 4
click at [198, 92] on span "10" at bounding box center [196, 93] width 4 height 4
type input "**********"
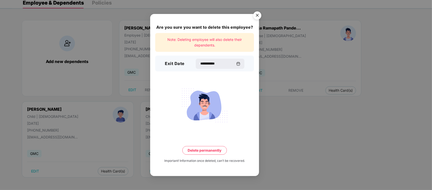
click at [200, 146] on button "Delete permanently" at bounding box center [204, 150] width 45 height 9
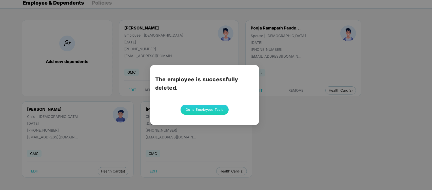
click at [198, 110] on button "Go to Employees Table" at bounding box center [205, 109] width 48 height 10
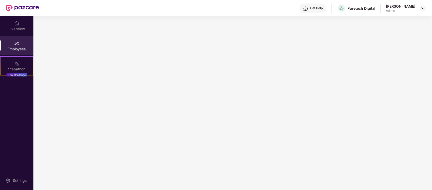
scroll to position [0, 0]
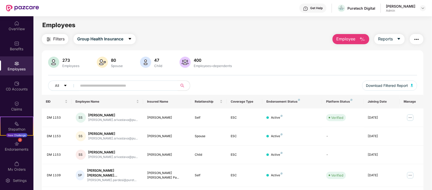
click at [365, 40] on img "button" at bounding box center [363, 39] width 6 height 6
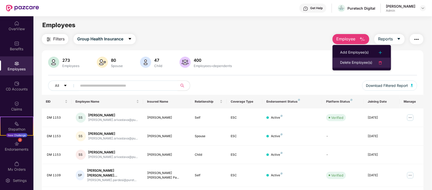
click at [360, 62] on div "Delete Employee(s)" at bounding box center [356, 63] width 32 height 6
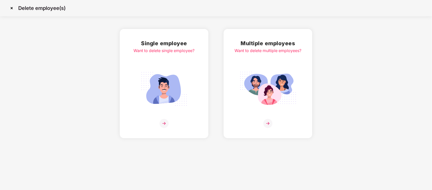
click at [161, 119] on img at bounding box center [164, 123] width 9 height 9
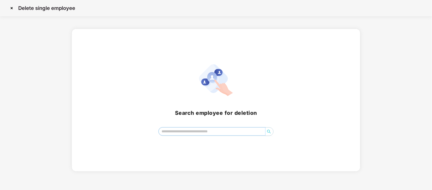
click at [176, 132] on input "search" at bounding box center [212, 131] width 106 height 8
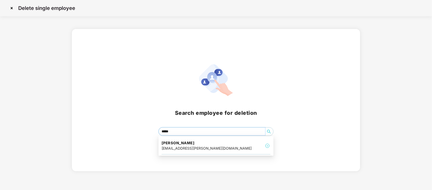
type input "******"
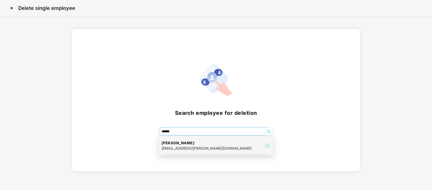
click at [192, 147] on div "[EMAIL_ADDRESS][PERSON_NAME][DOMAIN_NAME]" at bounding box center [207, 148] width 90 height 6
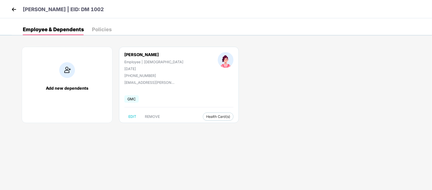
click at [156, 110] on div "[PERSON_NAME] Employee | [DEMOGRAPHIC_DATA] [DATE] [PHONE_NUMBER] [EMAIL_ADDRES…" at bounding box center [179, 85] width 120 height 76
click at [155, 119] on button "REMOVE" at bounding box center [152, 116] width 23 height 8
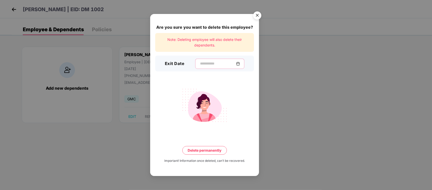
click at [213, 62] on input at bounding box center [218, 63] width 36 height 5
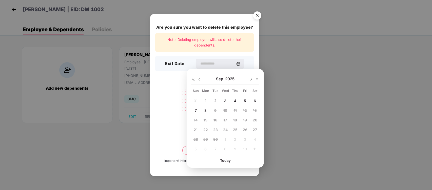
click at [199, 79] on img at bounding box center [199, 79] width 4 height 4
click at [198, 115] on div "27 28 29 30 31 1 2 3 4 5 6 7 8 9 10 11 12 13 14 15 16 17 18 19 20 21 22 23 24 2…" at bounding box center [225, 126] width 68 height 58
click at [197, 120] on span "10" at bounding box center [196, 120] width 4 height 4
type input "**********"
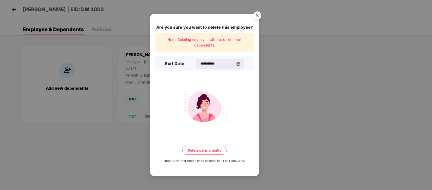
click at [207, 147] on button "Delete permanently" at bounding box center [204, 150] width 45 height 9
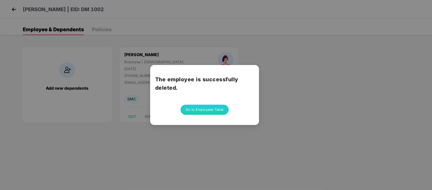
click at [212, 108] on button "Go to Employees Table" at bounding box center [205, 109] width 48 height 10
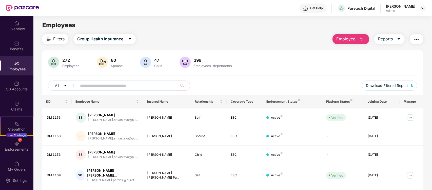
click at [363, 40] on img "button" at bounding box center [363, 39] width 6 height 6
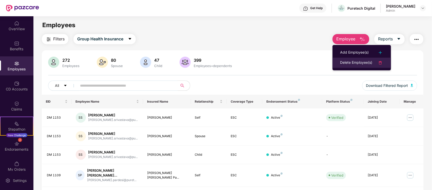
click at [362, 61] on div "Delete Employee(s)" at bounding box center [356, 63] width 32 height 6
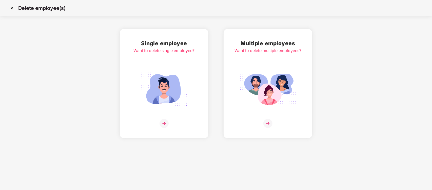
click at [179, 100] on img at bounding box center [164, 89] width 57 height 40
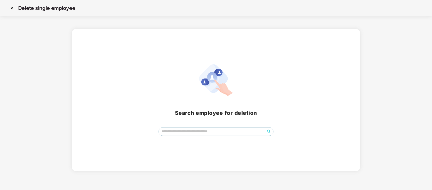
click at [190, 125] on div "Search employee for deletion" at bounding box center [216, 99] width 276 height 71
click at [178, 131] on input "search" at bounding box center [212, 131] width 106 height 8
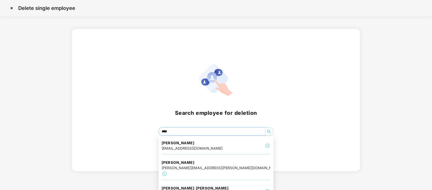
type input "*****"
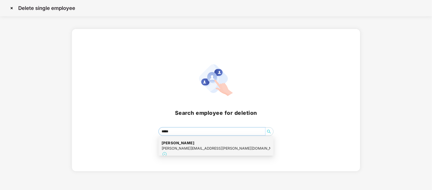
click at [213, 141] on div "[PERSON_NAME] [PERSON_NAME][EMAIL_ADDRESS][PERSON_NAME][DOMAIN_NAME]" at bounding box center [216, 148] width 109 height 23
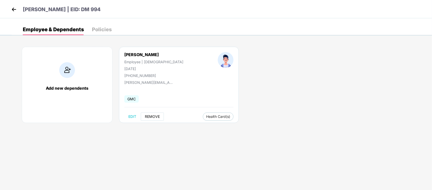
click at [157, 114] on button "REMOVE" at bounding box center [152, 116] width 23 height 8
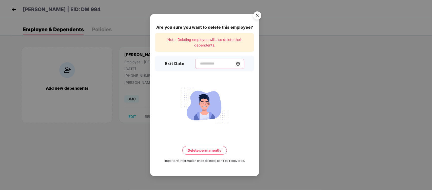
click at [214, 64] on input at bounding box center [218, 63] width 36 height 5
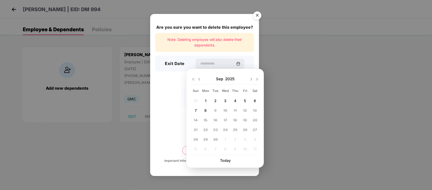
click at [202, 78] on div "[DATE]" at bounding box center [225, 79] width 68 height 10
click at [200, 80] on img at bounding box center [199, 79] width 4 height 4
click at [196, 120] on span "10" at bounding box center [196, 120] width 4 height 4
type input "**********"
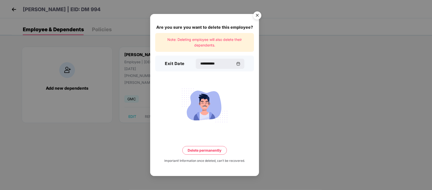
click at [206, 149] on button "Delete permanently" at bounding box center [204, 150] width 45 height 9
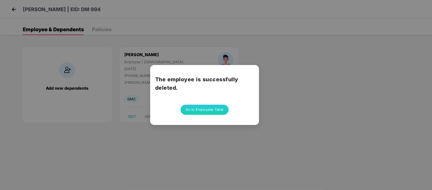
click at [209, 103] on div "The employee is successfully deleted. Go to Employees Table" at bounding box center [204, 95] width 109 height 60
click at [212, 107] on button "Go to Employees Table" at bounding box center [205, 109] width 48 height 10
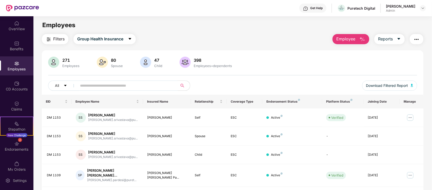
click at [337, 38] on span "Employee" at bounding box center [346, 39] width 19 height 6
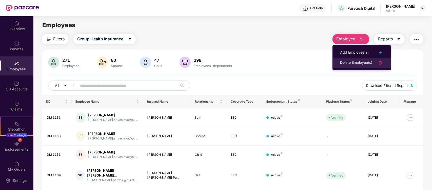
click at [348, 63] on div "Delete Employee(s)" at bounding box center [356, 63] width 32 height 6
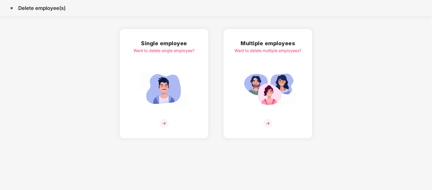
click at [165, 96] on img at bounding box center [164, 89] width 57 height 40
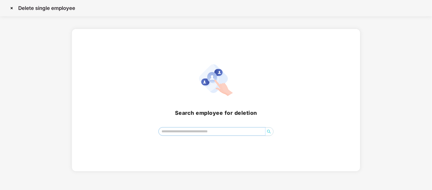
click at [216, 127] on input "search" at bounding box center [212, 131] width 106 height 8
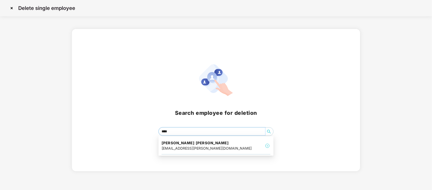
type input "*****"
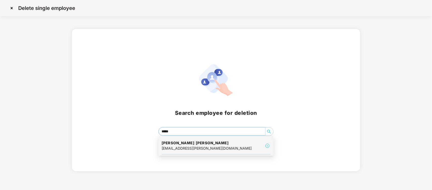
click at [231, 147] on div "[PERSON_NAME] [PERSON_NAME] [PERSON_NAME][EMAIL_ADDRESS][PERSON_NAME][DOMAIN_NA…" at bounding box center [216, 145] width 109 height 17
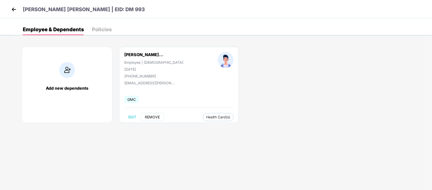
click at [150, 114] on button "REMOVE" at bounding box center [152, 117] width 23 height 8
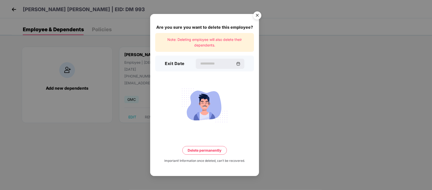
click at [220, 70] on div "Exit Date" at bounding box center [204, 63] width 99 height 16
click at [218, 65] on input at bounding box center [218, 63] width 36 height 5
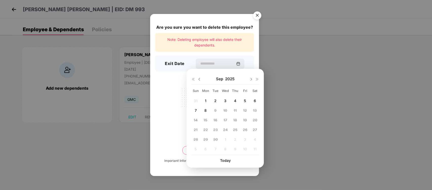
click at [202, 80] on div "[DATE]" at bounding box center [225, 79] width 68 height 10
click at [200, 81] on img at bounding box center [199, 79] width 4 height 4
click at [197, 118] on span "10" at bounding box center [196, 120] width 4 height 4
type input "**********"
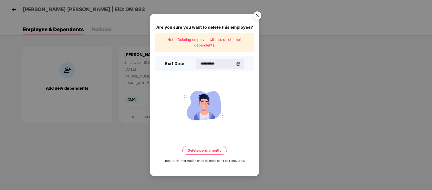
click at [212, 153] on button "Delete permanently" at bounding box center [204, 150] width 45 height 9
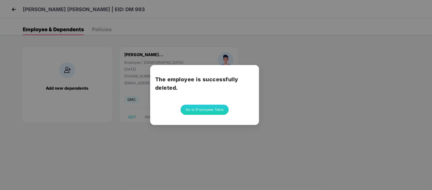
click at [299, 81] on div "The employee is successfully deleted. Go to Employees Table" at bounding box center [216, 95] width 432 height 190
click at [217, 106] on button "Go to Employees Table" at bounding box center [205, 109] width 48 height 10
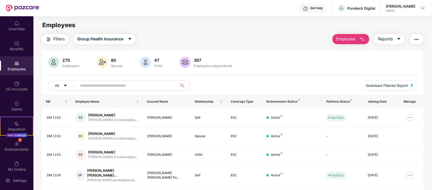
click at [361, 42] on button "Employee" at bounding box center [351, 39] width 37 height 10
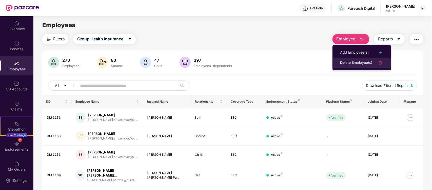
click at [349, 63] on div "Delete Employee(s)" at bounding box center [356, 63] width 32 height 6
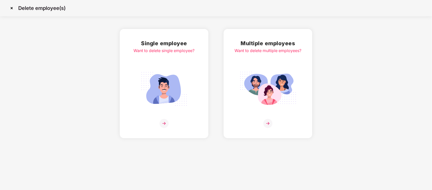
click at [183, 98] on img at bounding box center [164, 89] width 57 height 40
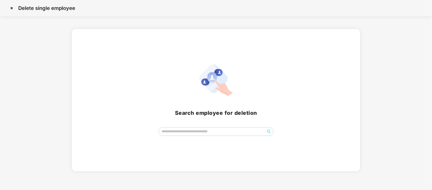
click at [196, 126] on div "Search employee for deletion" at bounding box center [216, 99] width 276 height 71
click at [197, 127] on input "search" at bounding box center [212, 131] width 106 height 8
click at [169, 134] on input "search" at bounding box center [212, 131] width 106 height 8
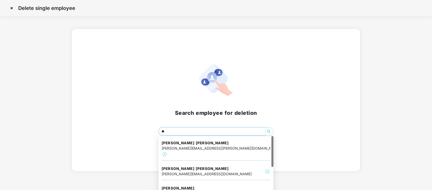
type input "***"
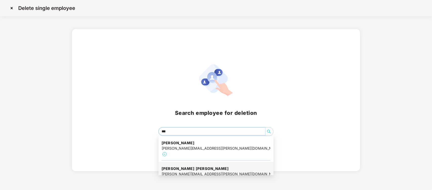
click at [255, 168] on div "[PERSON_NAME] [PERSON_NAME] bhatia [EMAIL_ADDRESS][PERSON_NAME][DOMAIN_NAME]" at bounding box center [216, 174] width 109 height 23
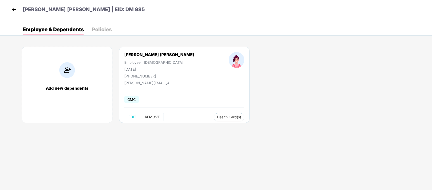
click at [158, 115] on span "REMOVE" at bounding box center [152, 117] width 15 height 4
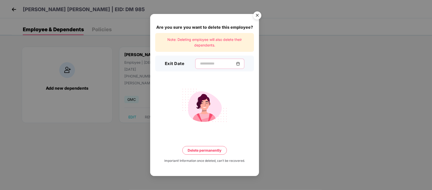
click at [230, 64] on input at bounding box center [218, 63] width 36 height 5
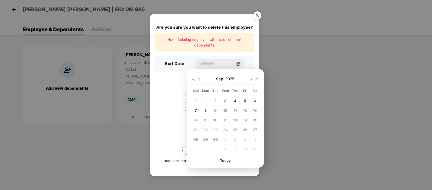
click at [199, 79] on img at bounding box center [199, 79] width 4 height 4
click at [198, 118] on div "10" at bounding box center [196, 120] width 8 height 8
type input "**********"
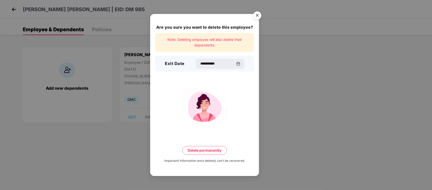
click at [210, 150] on button "Delete permanently" at bounding box center [204, 150] width 45 height 9
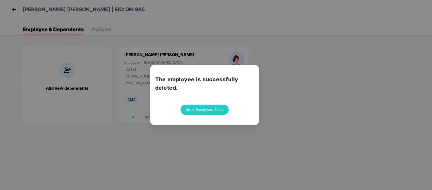
click at [223, 108] on button "Go to Employees Table" at bounding box center [205, 109] width 48 height 10
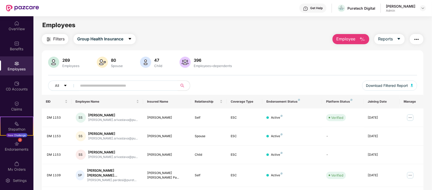
click at [355, 41] on span "Employee" at bounding box center [346, 39] width 19 height 6
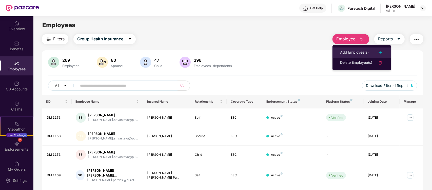
click at [367, 57] on li "Add Employee(s)" at bounding box center [362, 52] width 59 height 10
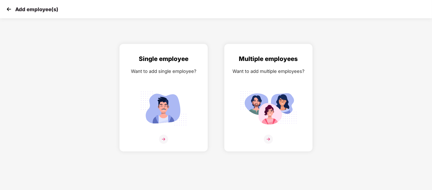
click at [8, 10] on img at bounding box center [9, 9] width 8 height 8
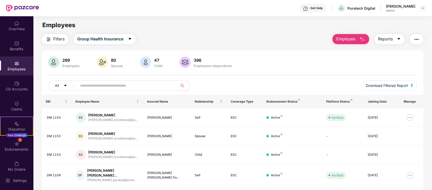
click at [337, 40] on span "Employee" at bounding box center [346, 39] width 19 height 6
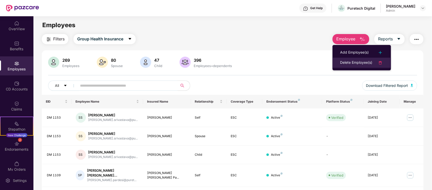
click at [345, 61] on div "Delete Employee(s)" at bounding box center [356, 63] width 32 height 6
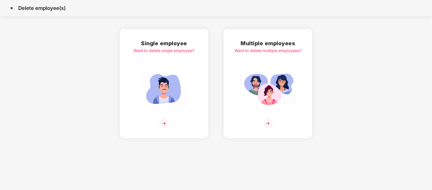
click at [163, 94] on img at bounding box center [164, 89] width 57 height 40
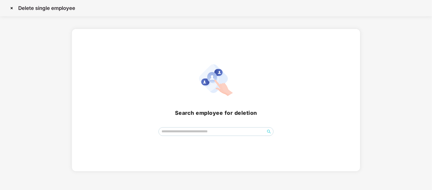
click at [190, 137] on div "Search employee for deletion" at bounding box center [216, 100] width 288 height 142
click at [190, 131] on input "search" at bounding box center [212, 131] width 106 height 8
drag, startPoint x: 157, startPoint y: 131, endPoint x: 150, endPoint y: 131, distance: 7.9
click at [149, 131] on div "****" at bounding box center [216, 131] width 276 height 9
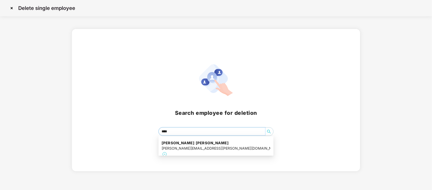
type input "*****"
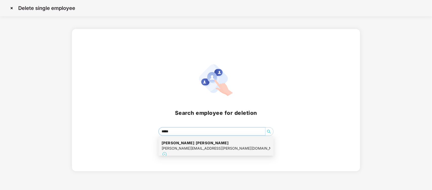
click at [189, 146] on div "[PERSON_NAME][EMAIL_ADDRESS][PERSON_NAME][DOMAIN_NAME]" at bounding box center [216, 148] width 109 height 6
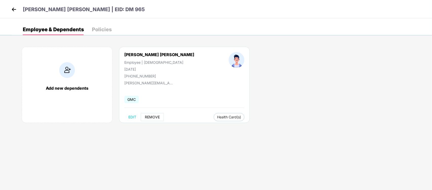
click at [157, 114] on button "REMOVE" at bounding box center [152, 117] width 23 height 8
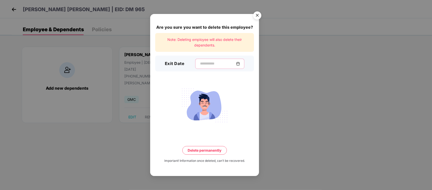
click at [236, 64] on input at bounding box center [218, 63] width 36 height 5
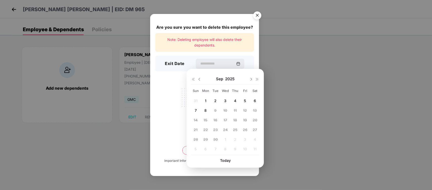
click at [198, 80] on img at bounding box center [199, 79] width 4 height 4
click at [197, 118] on span "10" at bounding box center [196, 120] width 4 height 4
type input "**********"
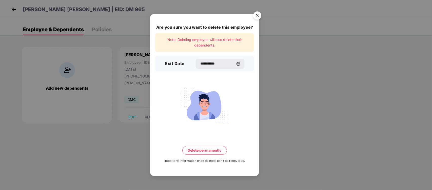
click at [209, 152] on button "Delete permanently" at bounding box center [204, 150] width 45 height 9
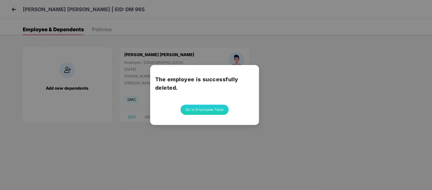
click at [209, 106] on button "Go to Employees Table" at bounding box center [205, 109] width 48 height 10
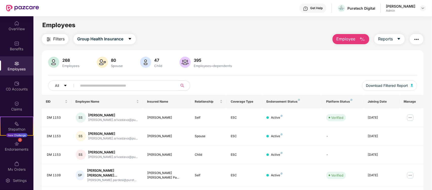
click at [359, 44] on div "Filters Group Health Insurance Employee Reports 268 Employees 80 Spouse 47 Chil…" at bounding box center [233, 186] width 382 height 304
click at [360, 41] on img "button" at bounding box center [363, 39] width 6 height 6
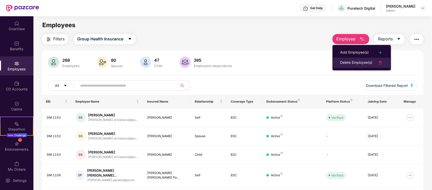
click at [348, 60] on div "Delete Employee(s)" at bounding box center [356, 63] width 32 height 6
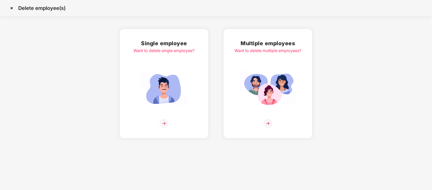
click at [157, 101] on img at bounding box center [164, 89] width 57 height 40
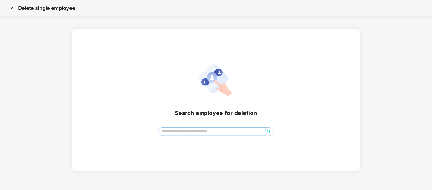
click at [184, 134] on input "search" at bounding box center [212, 131] width 106 height 8
type input "*"
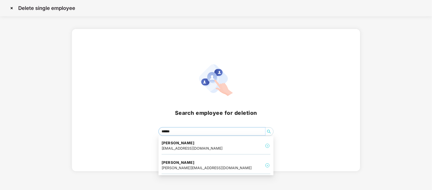
type input "*******"
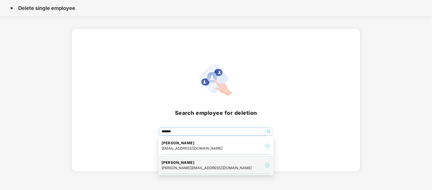
click at [195, 164] on h4 "[PERSON_NAME]" at bounding box center [207, 162] width 90 height 5
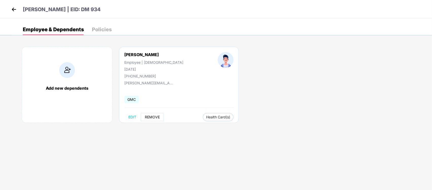
click at [145, 117] on span "REMOVE" at bounding box center [152, 117] width 15 height 4
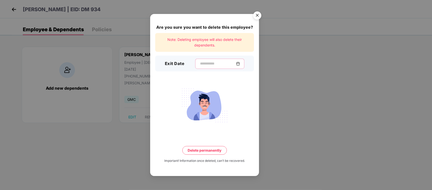
click at [217, 62] on input at bounding box center [218, 63] width 36 height 5
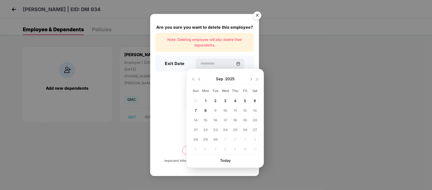
click at [200, 79] on img at bounding box center [199, 79] width 4 height 4
click at [192, 119] on div "10" at bounding box center [196, 120] width 8 height 8
type input "**********"
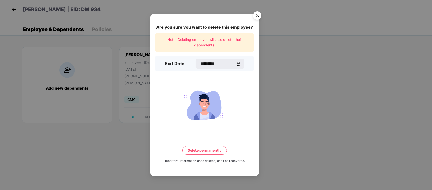
click at [208, 149] on button "Delete permanently" at bounding box center [204, 150] width 45 height 9
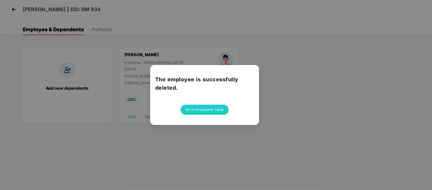
click at [209, 109] on button "Go to Employees Table" at bounding box center [205, 109] width 48 height 10
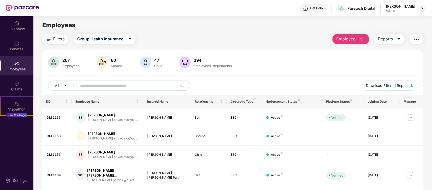
click at [351, 43] on button "Employee" at bounding box center [351, 39] width 37 height 10
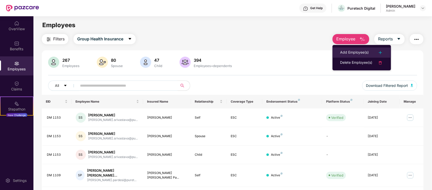
click at [351, 54] on div "Add Employee(s)" at bounding box center [354, 52] width 29 height 6
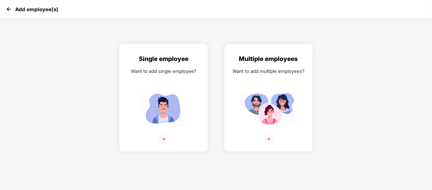
click at [174, 110] on img at bounding box center [163, 108] width 57 height 40
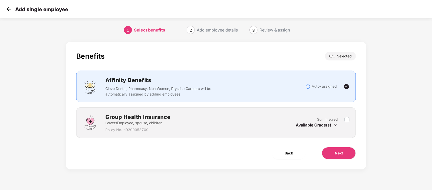
click at [7, 12] on img at bounding box center [9, 9] width 8 height 8
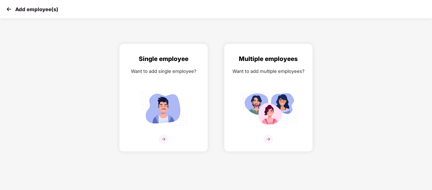
click at [7, 11] on img at bounding box center [9, 9] width 8 height 8
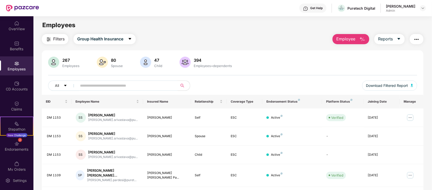
click at [356, 40] on button "Employee" at bounding box center [351, 39] width 37 height 10
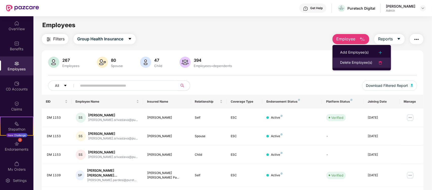
click at [363, 62] on div "Delete Employee(s)" at bounding box center [356, 63] width 32 height 6
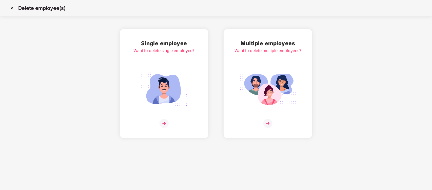
click at [172, 97] on img at bounding box center [164, 89] width 57 height 40
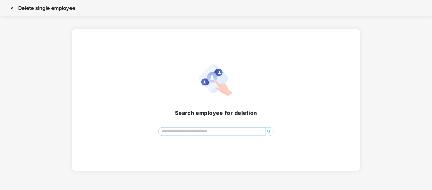
click at [183, 133] on input "search" at bounding box center [212, 131] width 106 height 8
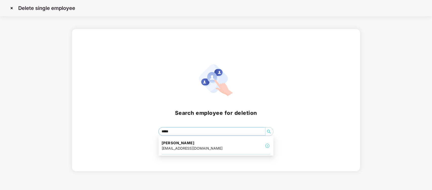
type input "******"
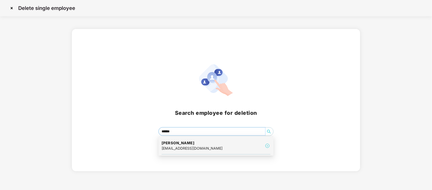
click at [227, 146] on div "[PERSON_NAME] [PERSON_NAME][EMAIL_ADDRESS][DOMAIN_NAME]" at bounding box center [216, 145] width 109 height 17
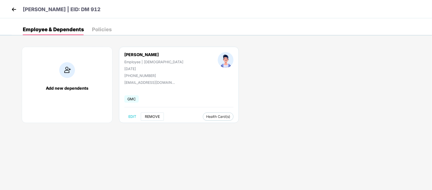
click at [152, 115] on span "REMOVE" at bounding box center [152, 116] width 15 height 4
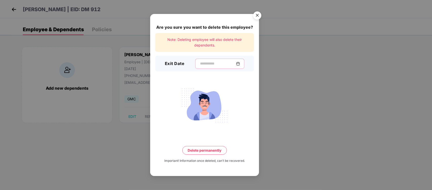
click at [200, 63] on input at bounding box center [218, 63] width 36 height 5
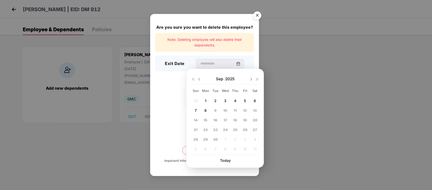
click at [198, 77] on img at bounding box center [199, 79] width 4 height 4
click at [194, 119] on span "10" at bounding box center [196, 120] width 4 height 4
type input "**********"
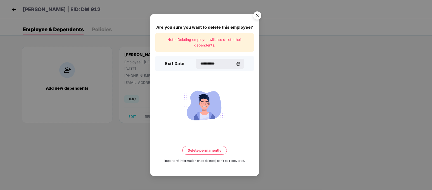
click at [207, 153] on button "Delete permanently" at bounding box center [204, 150] width 45 height 9
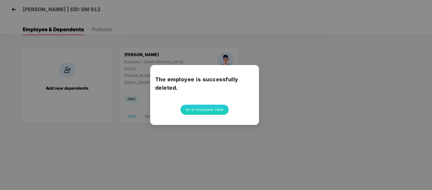
click at [210, 109] on button "Go to Employees Table" at bounding box center [205, 109] width 48 height 10
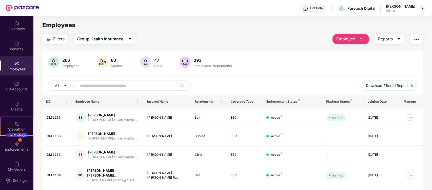
click at [358, 39] on button "Employee" at bounding box center [351, 39] width 37 height 10
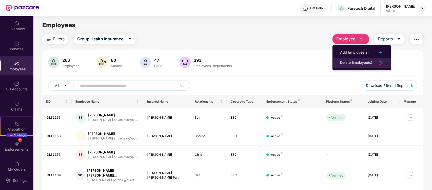
click at [355, 62] on div "Delete Employee(s)" at bounding box center [356, 63] width 32 height 6
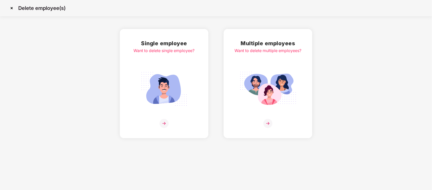
click at [154, 88] on img at bounding box center [164, 89] width 57 height 40
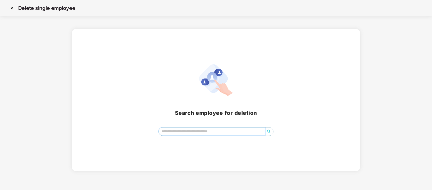
click at [233, 129] on input "search" at bounding box center [212, 131] width 106 height 8
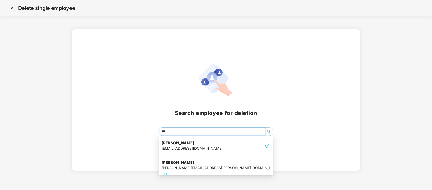
type input "****"
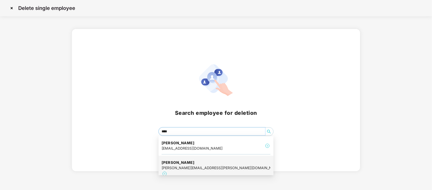
click at [240, 158] on div "[PERSON_NAME] bhide [EMAIL_ADDRESS][PERSON_NAME][DOMAIN_NAME]" at bounding box center [216, 168] width 109 height 23
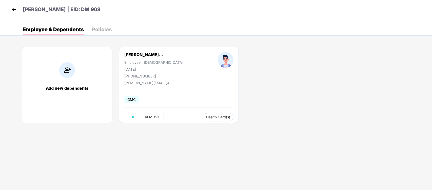
click at [152, 118] on span "REMOVE" at bounding box center [152, 117] width 15 height 4
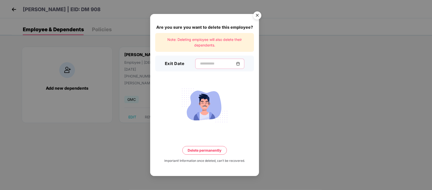
click at [200, 61] on input at bounding box center [218, 63] width 36 height 5
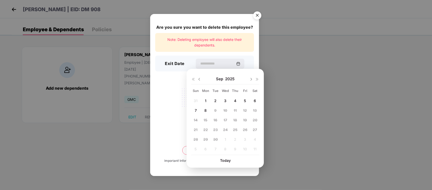
click at [198, 78] on img at bounding box center [199, 79] width 4 height 4
click at [197, 118] on span "10" at bounding box center [196, 120] width 4 height 4
type input "**********"
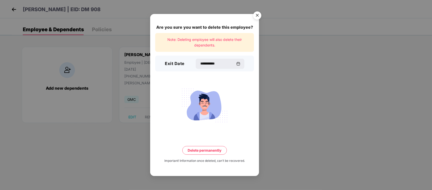
click at [197, 154] on button "Delete permanently" at bounding box center [204, 150] width 45 height 9
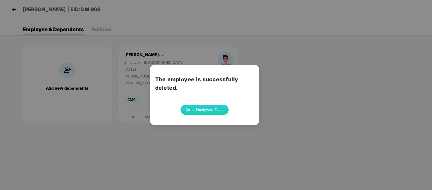
click at [218, 104] on button "Go to Employees Table" at bounding box center [205, 109] width 48 height 10
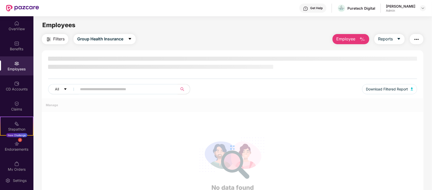
click at [365, 37] on img "button" at bounding box center [363, 39] width 6 height 6
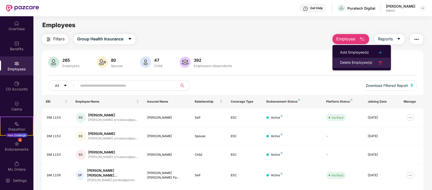
click at [358, 59] on li "Delete Employee(s)" at bounding box center [362, 63] width 59 height 10
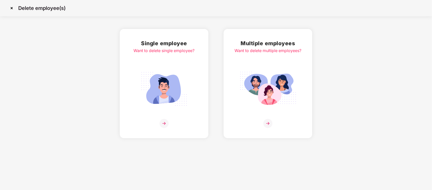
click at [167, 98] on img at bounding box center [164, 89] width 57 height 40
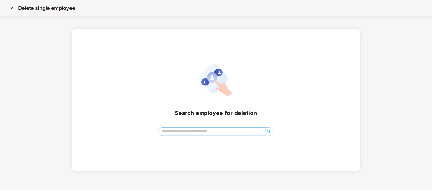
click at [200, 131] on input "search" at bounding box center [212, 131] width 106 height 8
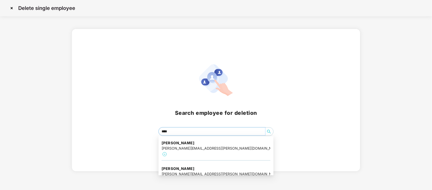
type input "*****"
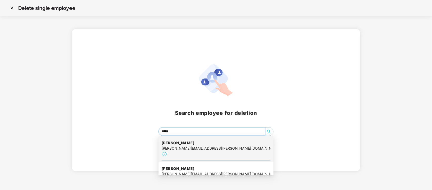
click at [238, 142] on div "[PERSON_NAME] dhurat [EMAIL_ADDRESS][PERSON_NAME][DOMAIN_NAME]" at bounding box center [216, 148] width 109 height 23
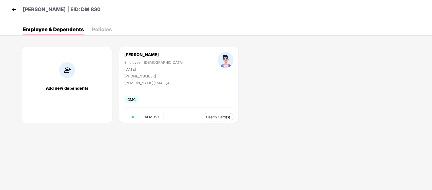
click at [156, 117] on span "REMOVE" at bounding box center [152, 117] width 15 height 4
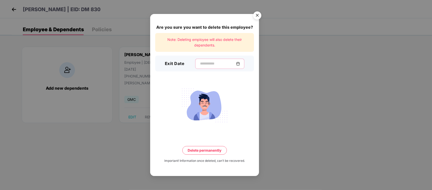
click at [200, 66] on input at bounding box center [218, 63] width 36 height 5
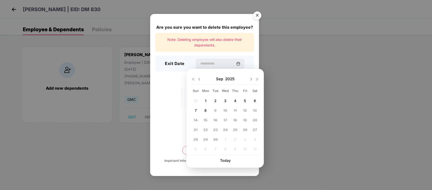
click at [198, 80] on img at bounding box center [199, 79] width 4 height 4
click at [197, 120] on span "10" at bounding box center [196, 120] width 4 height 4
type input "**********"
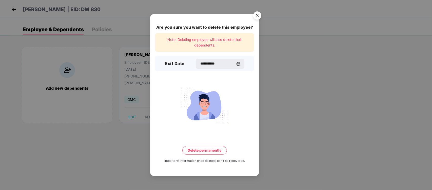
click at [213, 151] on button "Delete permanently" at bounding box center [204, 150] width 45 height 9
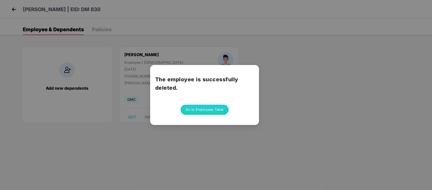
click at [217, 108] on button "Go to Employees Table" at bounding box center [205, 109] width 48 height 10
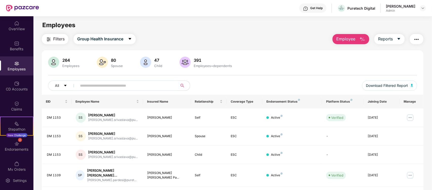
click at [352, 46] on div "Filters Group Health Insurance Employee Reports 264 Employees 80 Spouse 47 Chil…" at bounding box center [233, 186] width 382 height 304
click at [355, 41] on span "Employee" at bounding box center [346, 39] width 19 height 6
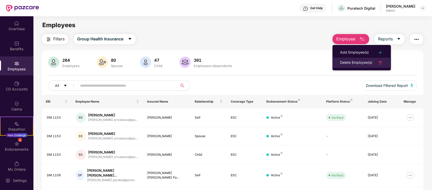
click at [354, 61] on div "Delete Employee(s)" at bounding box center [356, 63] width 32 height 6
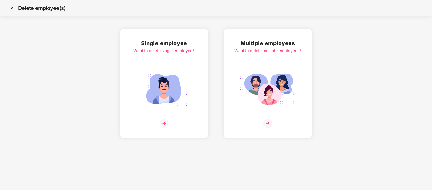
click at [159, 95] on img at bounding box center [164, 89] width 57 height 40
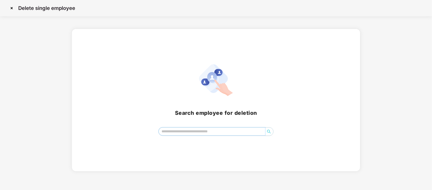
click at [197, 132] on input "search" at bounding box center [212, 131] width 106 height 8
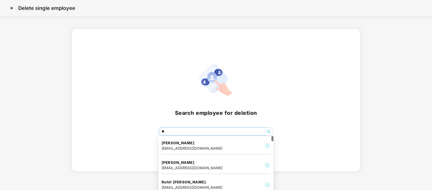
type input "*"
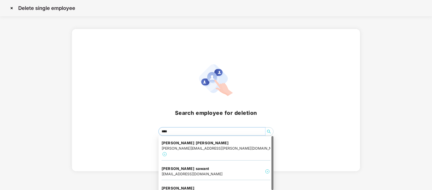
type input "*****"
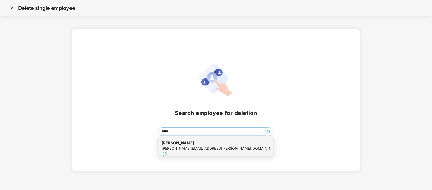
click at [221, 144] on div "[PERSON_NAME] adhagle [PERSON_NAME][EMAIL_ADDRESS][PERSON_NAME][DOMAIN_NAME]" at bounding box center [216, 148] width 109 height 23
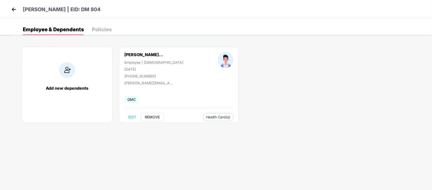
click at [153, 120] on button "REMOVE" at bounding box center [152, 117] width 23 height 8
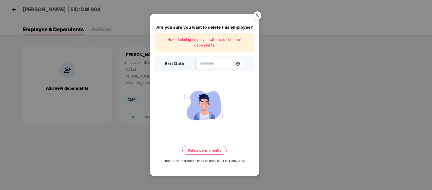
click at [226, 62] on input at bounding box center [218, 63] width 36 height 5
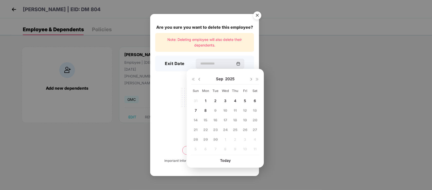
click at [199, 79] on img at bounding box center [199, 79] width 4 height 4
click at [193, 120] on div "10" at bounding box center [196, 120] width 8 height 8
type input "**********"
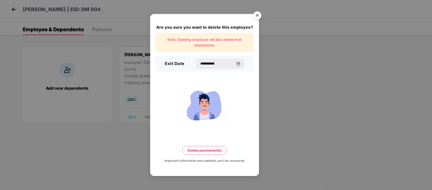
click at [201, 153] on button "Delete permanently" at bounding box center [204, 150] width 45 height 9
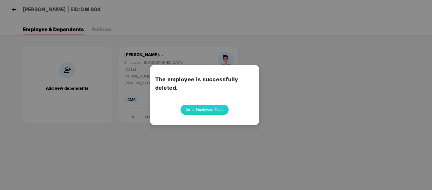
click at [216, 107] on button "Go to Employees Table" at bounding box center [205, 109] width 48 height 10
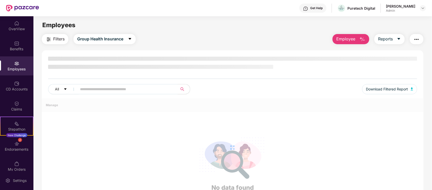
click at [358, 37] on button "Employee" at bounding box center [351, 39] width 37 height 10
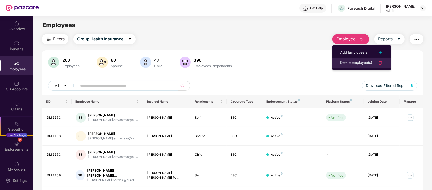
click at [353, 60] on div "Delete Employee(s)" at bounding box center [356, 63] width 32 height 6
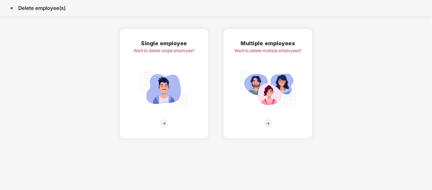
click at [161, 90] on img at bounding box center [164, 89] width 57 height 40
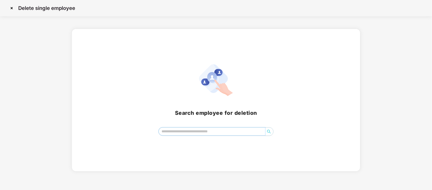
click at [211, 127] on input "search" at bounding box center [212, 131] width 106 height 8
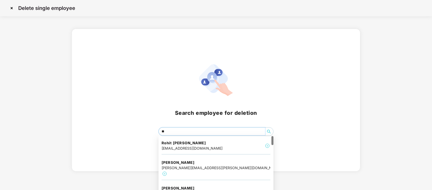
type input "*"
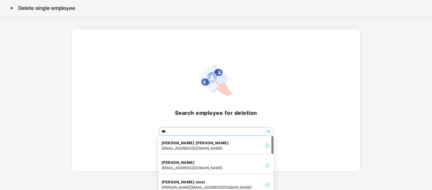
type input "****"
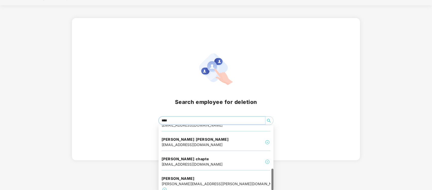
scroll to position [130, 0]
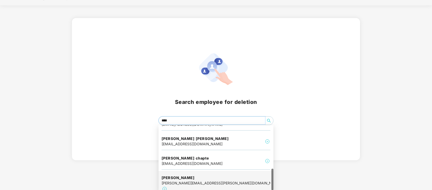
click at [219, 178] on div "[PERSON_NAME] [PERSON_NAME][EMAIL_ADDRESS][PERSON_NAME][DOMAIN_NAME]" at bounding box center [216, 183] width 109 height 23
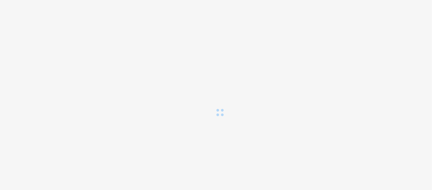
scroll to position [0, 0]
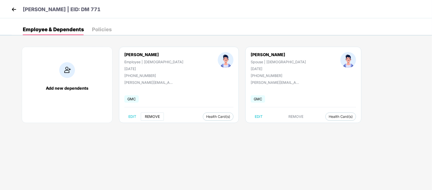
click at [163, 114] on button "REMOVE" at bounding box center [152, 116] width 23 height 8
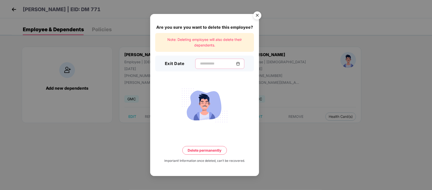
click at [200, 63] on input at bounding box center [218, 63] width 36 height 5
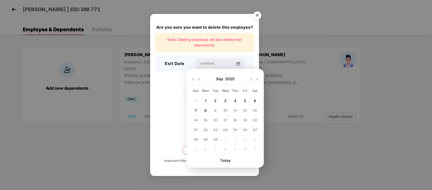
click at [198, 75] on div "[DATE]" at bounding box center [225, 79] width 68 height 10
click at [200, 78] on img at bounding box center [199, 79] width 4 height 4
click at [198, 117] on div "10" at bounding box center [196, 120] width 8 height 8
type input "**********"
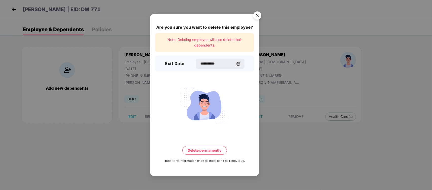
click at [219, 151] on button "Delete permanently" at bounding box center [204, 150] width 45 height 9
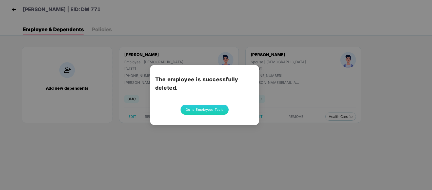
click at [218, 109] on button "Go to Employees Table" at bounding box center [205, 109] width 48 height 10
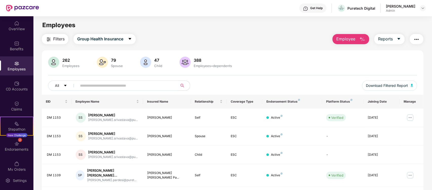
click at [364, 36] on img "button" at bounding box center [363, 39] width 6 height 6
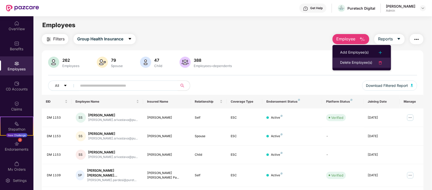
click at [364, 62] on div "Delete Employee(s)" at bounding box center [356, 63] width 32 height 6
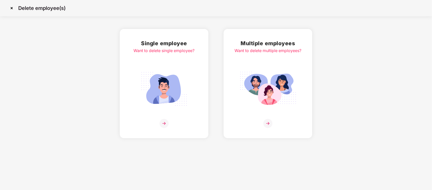
click at [164, 89] on img at bounding box center [164, 89] width 57 height 40
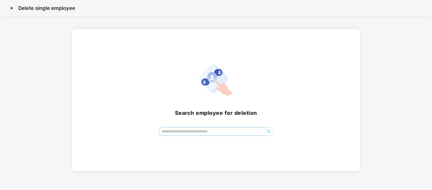
click at [177, 133] on input "search" at bounding box center [212, 131] width 106 height 8
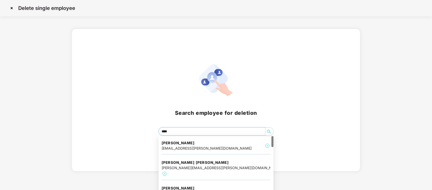
type input "*****"
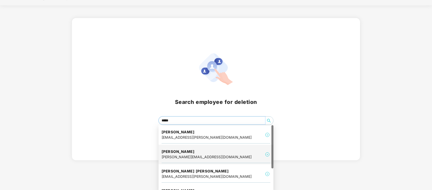
scroll to position [32, 0]
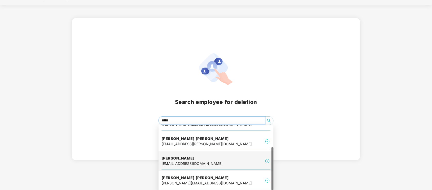
click at [247, 155] on div "[PERSON_NAME] [PERSON_NAME][EMAIL_ADDRESS][DOMAIN_NAME]" at bounding box center [216, 160] width 109 height 17
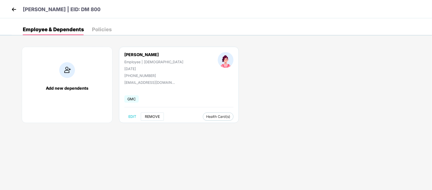
click at [160, 112] on button "REMOVE" at bounding box center [152, 116] width 23 height 8
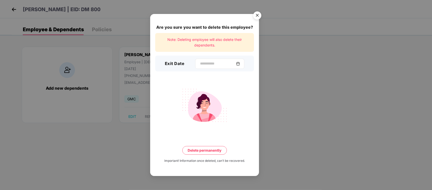
click at [195, 59] on div at bounding box center [219, 64] width 49 height 10
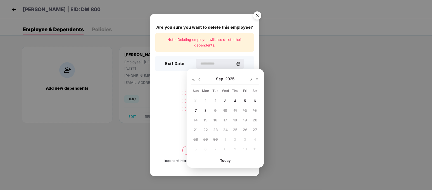
click at [200, 80] on img at bounding box center [199, 79] width 4 height 4
click at [196, 117] on div "10" at bounding box center [196, 120] width 8 height 8
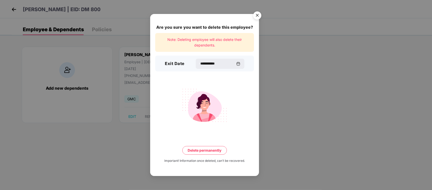
type input "**********"
drag, startPoint x: 206, startPoint y: 156, endPoint x: 206, endPoint y: 153, distance: 3.0
click at [206, 156] on div "**********" at bounding box center [204, 95] width 109 height 162
click at [207, 150] on button "Delete permanently" at bounding box center [204, 150] width 45 height 9
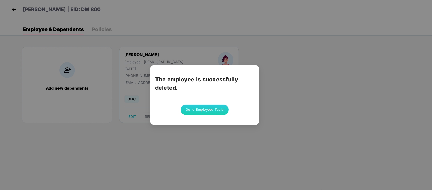
click at [207, 106] on button "Go to Employees Table" at bounding box center [205, 109] width 48 height 10
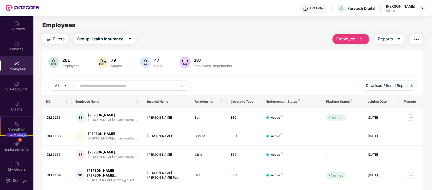
click at [348, 37] on span "Employee" at bounding box center [346, 39] width 19 height 6
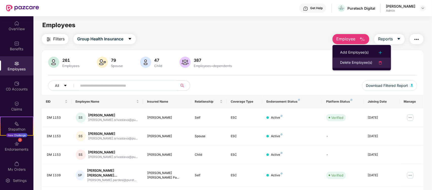
click at [350, 60] on div "Delete Employee(s)" at bounding box center [356, 63] width 32 height 6
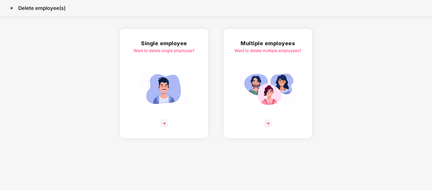
click at [192, 86] on img at bounding box center [164, 89] width 57 height 40
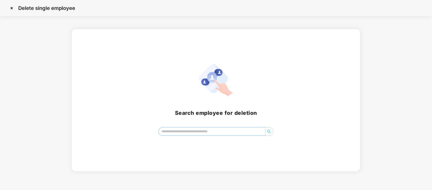
click at [164, 130] on input "search" at bounding box center [212, 131] width 106 height 8
type input "*"
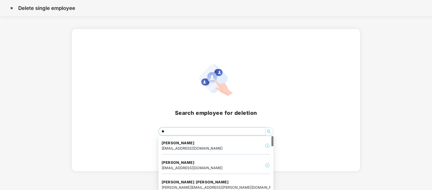
type input "*"
type input "******"
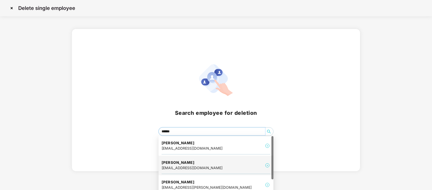
click at [220, 160] on div "[PERSON_NAME] [EMAIL_ADDRESS][DOMAIN_NAME]" at bounding box center [216, 165] width 109 height 17
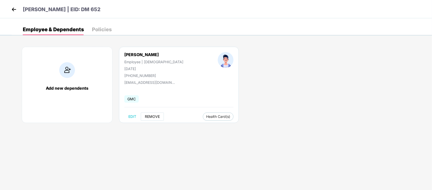
click at [155, 116] on span "REMOVE" at bounding box center [152, 116] width 15 height 4
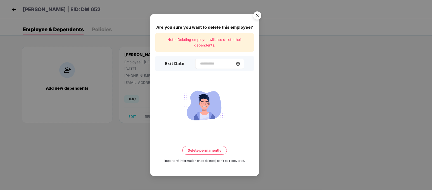
click at [214, 60] on div at bounding box center [219, 64] width 49 height 10
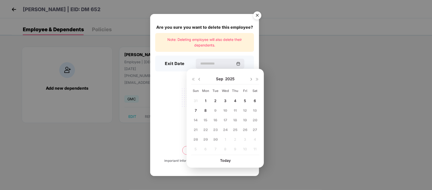
click at [201, 76] on div "[DATE]" at bounding box center [225, 79] width 68 height 10
click at [199, 79] on img at bounding box center [199, 79] width 4 height 4
click at [194, 120] on span "10" at bounding box center [196, 120] width 4 height 4
type input "**********"
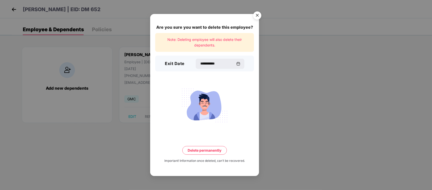
click at [193, 148] on button "Delete permanently" at bounding box center [204, 150] width 45 height 9
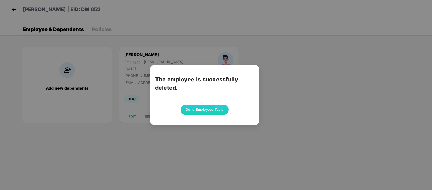
click at [210, 110] on button "Go to Employees Table" at bounding box center [205, 109] width 48 height 10
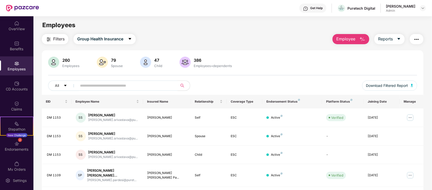
click at [362, 38] on img "button" at bounding box center [363, 39] width 6 height 6
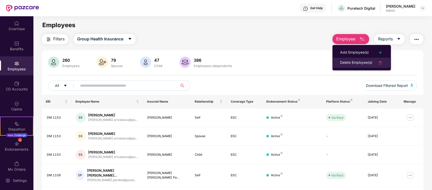
click at [361, 61] on div "Delete Employee(s)" at bounding box center [356, 63] width 32 height 6
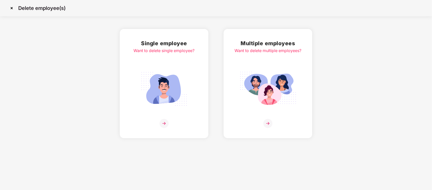
click at [160, 95] on img at bounding box center [164, 89] width 57 height 40
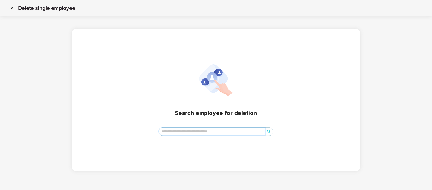
click at [215, 131] on input "search" at bounding box center [212, 131] width 106 height 8
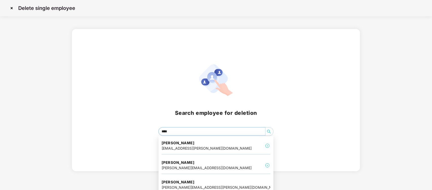
type input "*****"
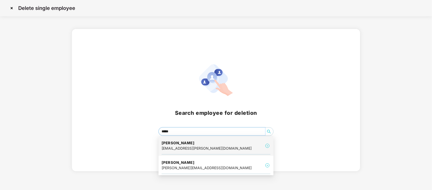
click at [226, 144] on div "[PERSON_NAME] [EMAIL_ADDRESS][PERSON_NAME][DOMAIN_NAME]" at bounding box center [216, 145] width 109 height 17
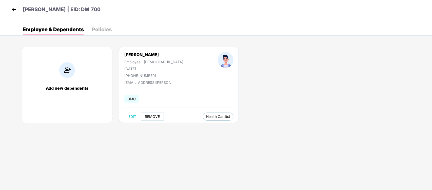
click at [152, 118] on span "REMOVE" at bounding box center [152, 116] width 15 height 4
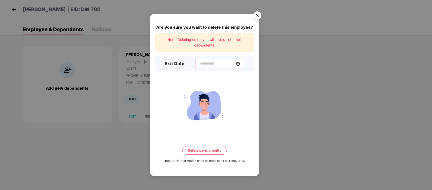
click at [205, 61] on input at bounding box center [218, 63] width 36 height 5
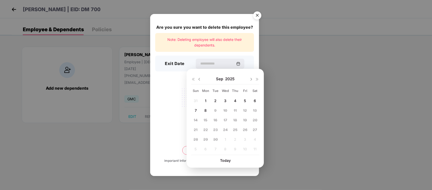
click at [199, 82] on div "[DATE]" at bounding box center [225, 79] width 68 height 10
click at [199, 81] on div "[DATE]" at bounding box center [225, 79] width 68 height 10
click at [200, 78] on img at bounding box center [199, 79] width 4 height 4
click at [195, 120] on span "10" at bounding box center [196, 120] width 4 height 4
type input "**********"
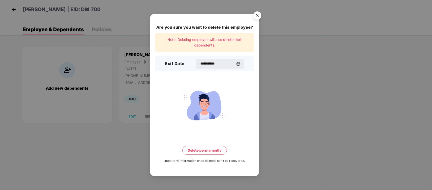
click at [212, 149] on button "Delete permanently" at bounding box center [204, 150] width 45 height 9
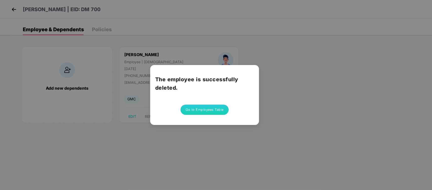
click at [208, 105] on button "Go to Employees Table" at bounding box center [205, 109] width 48 height 10
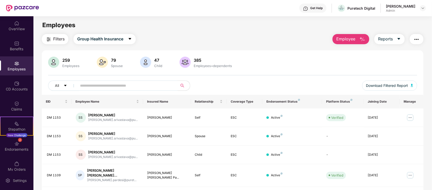
click at [364, 40] on img "button" at bounding box center [363, 39] width 6 height 6
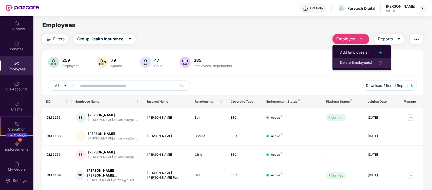
click at [365, 61] on div "Delete Employee(s)" at bounding box center [356, 63] width 32 height 6
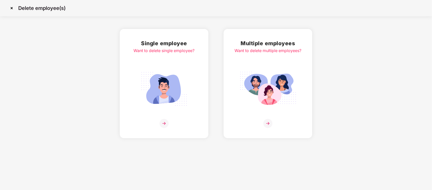
click at [168, 101] on img at bounding box center [164, 89] width 57 height 40
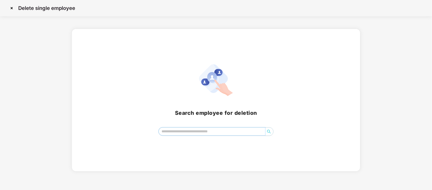
click at [175, 135] on input "search" at bounding box center [212, 131] width 106 height 8
click at [212, 134] on input "**********" at bounding box center [212, 131] width 106 height 8
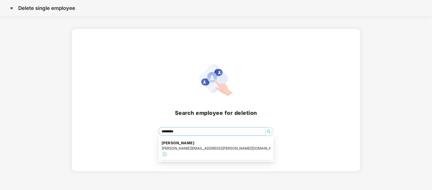
type input "********"
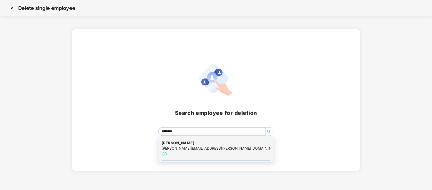
click at [226, 140] on div "[PERSON_NAME] [PERSON_NAME][EMAIL_ADDRESS][PERSON_NAME][DOMAIN_NAME]" at bounding box center [216, 148] width 109 height 23
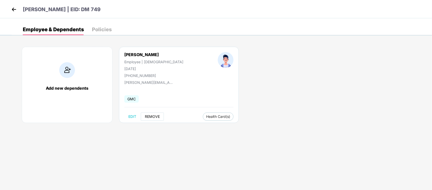
click at [144, 115] on button "REMOVE" at bounding box center [152, 116] width 23 height 8
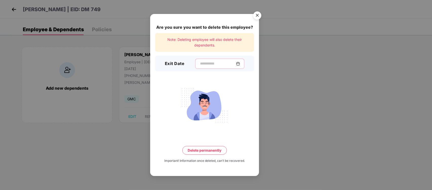
click at [233, 61] on input at bounding box center [218, 63] width 36 height 5
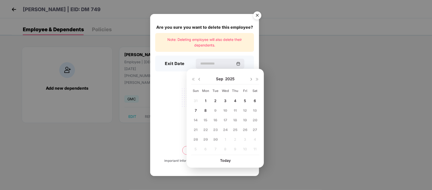
click at [199, 77] on img at bounding box center [199, 79] width 4 height 4
click at [198, 117] on div "10" at bounding box center [196, 120] width 8 height 8
type input "**********"
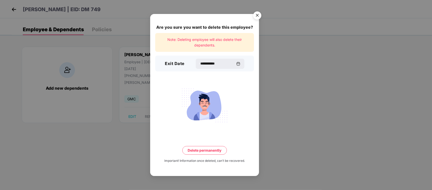
click at [212, 154] on button "Delete permanently" at bounding box center [204, 150] width 45 height 9
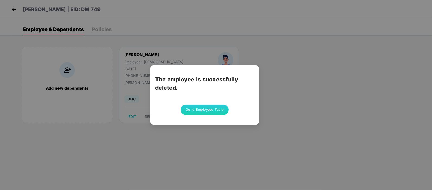
click at [203, 110] on button "Go to Employees Table" at bounding box center [205, 109] width 48 height 10
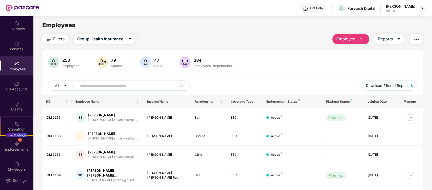
click at [157, 85] on input "text" at bounding box center [125, 86] width 91 height 8
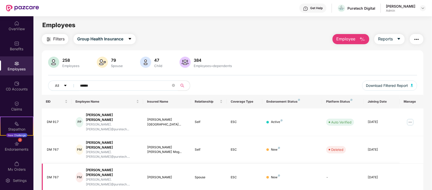
click at [329, 163] on td "-" at bounding box center [343, 177] width 42 height 28
click at [327, 163] on td "-" at bounding box center [343, 177] width 42 height 28
click at [154, 83] on input "******" at bounding box center [125, 86] width 91 height 8
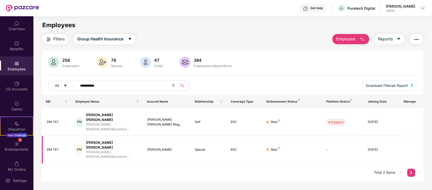
type input "**********"
click at [328, 136] on td "-" at bounding box center [343, 150] width 42 height 28
drag, startPoint x: 152, startPoint y: 85, endPoint x: 65, endPoint y: 94, distance: 87.1
click at [65, 94] on div "**********" at bounding box center [232, 87] width 369 height 14
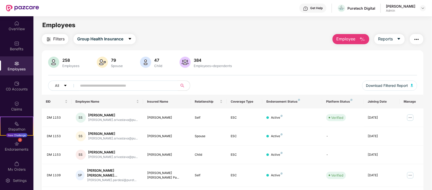
click at [351, 41] on span "Employee" at bounding box center [346, 39] width 19 height 6
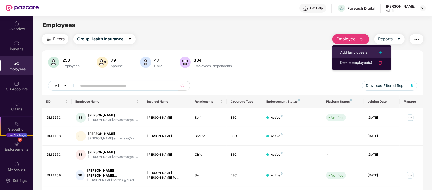
click at [352, 51] on div "Add Employee(s)" at bounding box center [354, 52] width 29 height 6
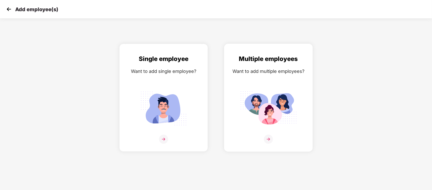
click at [252, 99] on img at bounding box center [268, 108] width 57 height 40
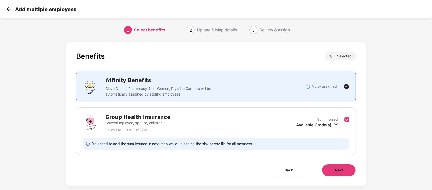
click at [330, 173] on button "Next" at bounding box center [339, 170] width 34 height 12
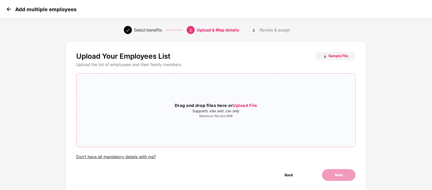
click at [247, 103] on span "Upload File" at bounding box center [245, 105] width 25 height 5
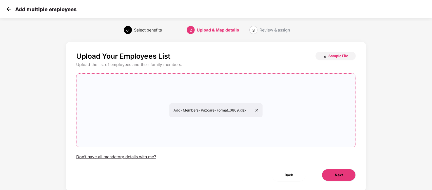
click at [339, 175] on span "Next" at bounding box center [339, 175] width 8 height 6
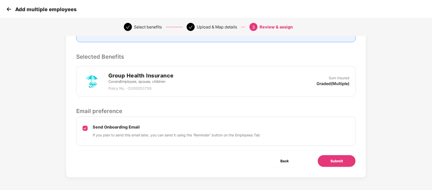
scroll to position [93, 0]
click at [338, 162] on span "Submit" at bounding box center [337, 161] width 12 height 6
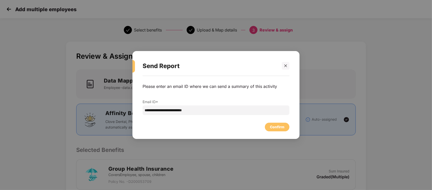
click at [277, 124] on div "Confirm" at bounding box center [277, 127] width 14 height 6
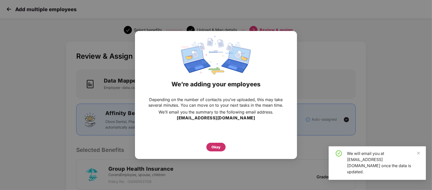
click at [214, 143] on div "Okay" at bounding box center [216, 146] width 19 height 9
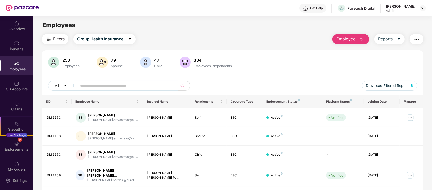
click at [357, 39] on button "Employee" at bounding box center [351, 39] width 37 height 10
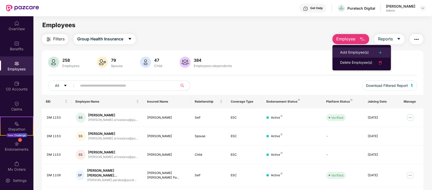
click at [357, 51] on div "Add Employee(s)" at bounding box center [354, 52] width 29 height 6
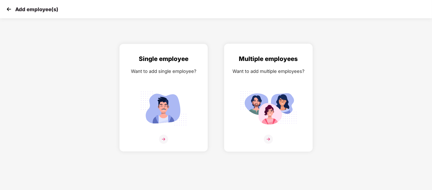
click at [278, 82] on div "Multiple employees Want to add multiple employees?" at bounding box center [269, 102] width 78 height 96
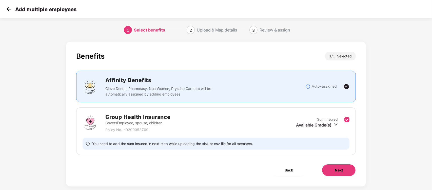
click at [343, 173] on button "Next" at bounding box center [339, 170] width 34 height 12
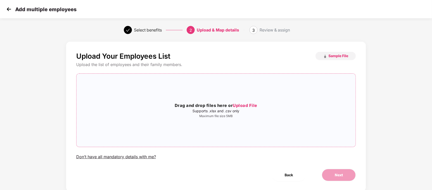
click at [249, 102] on h3 "Drag and drop files here or Upload File" at bounding box center [217, 105] width 280 height 7
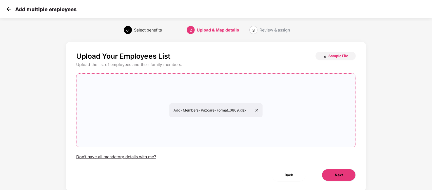
click at [333, 174] on button "Next" at bounding box center [339, 175] width 34 height 12
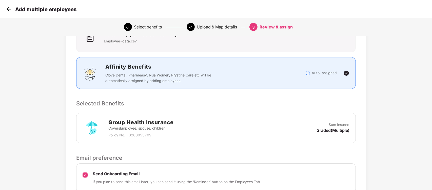
scroll to position [93, 0]
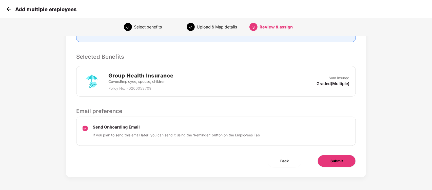
click at [324, 158] on button "Submit" at bounding box center [337, 161] width 38 height 12
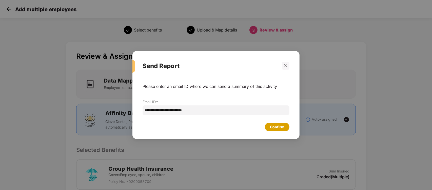
click at [288, 128] on div "Confirm" at bounding box center [277, 126] width 25 height 9
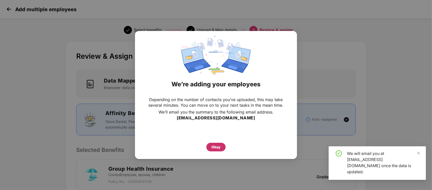
click at [218, 149] on div "Okay" at bounding box center [216, 147] width 9 height 6
